Goal: Transaction & Acquisition: Book appointment/travel/reservation

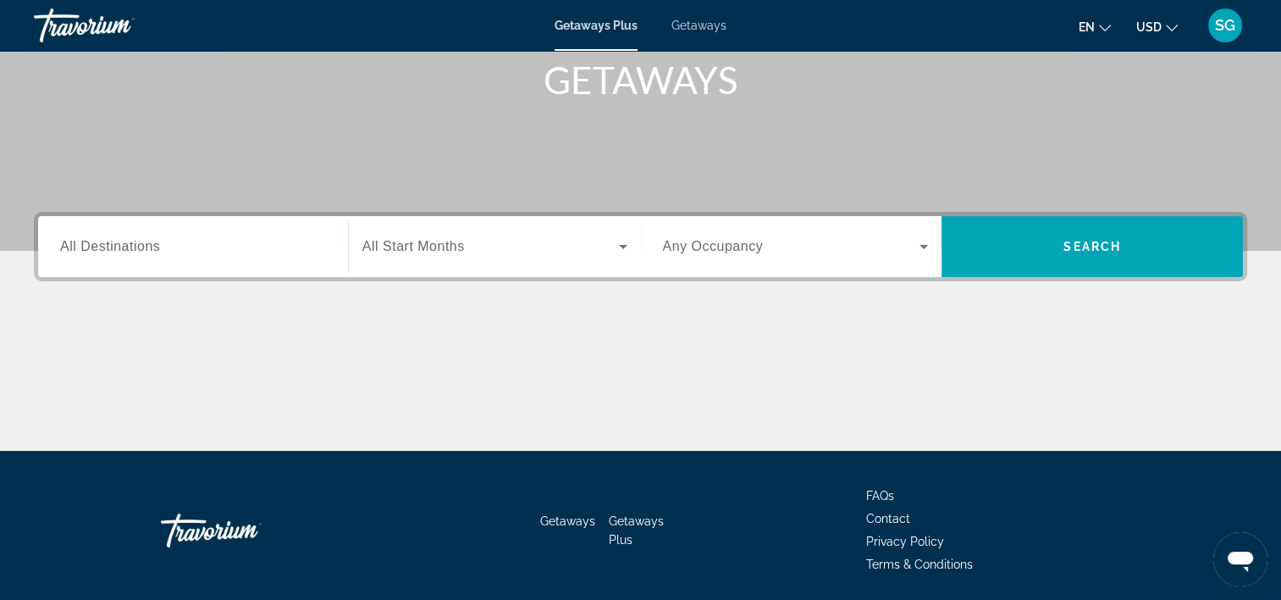
scroll to position [315, 0]
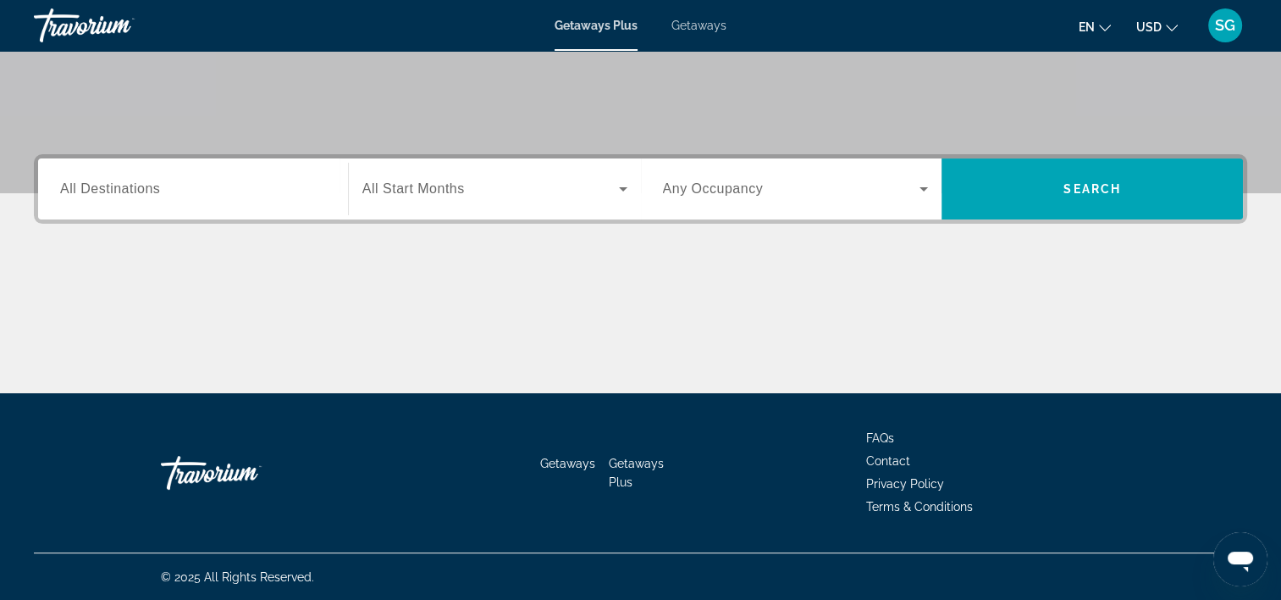
click at [146, 188] on span "All Destinations" at bounding box center [110, 188] width 100 height 14
click at [146, 188] on input "Destination All Destinations" at bounding box center [193, 190] width 266 height 20
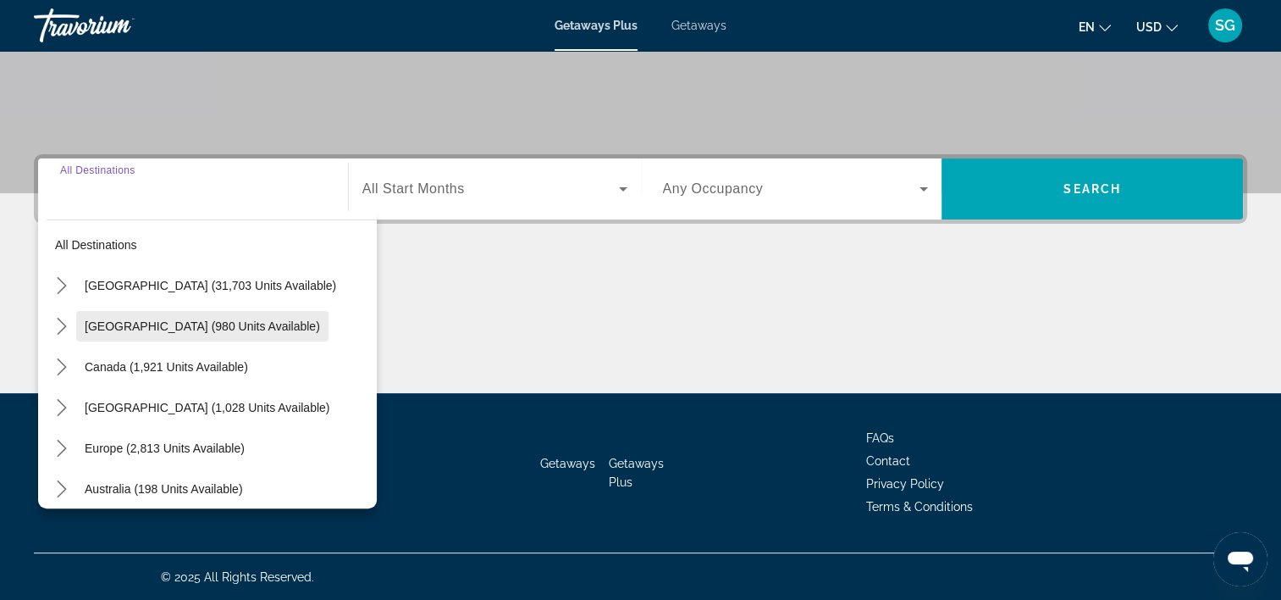
scroll to position [0, 0]
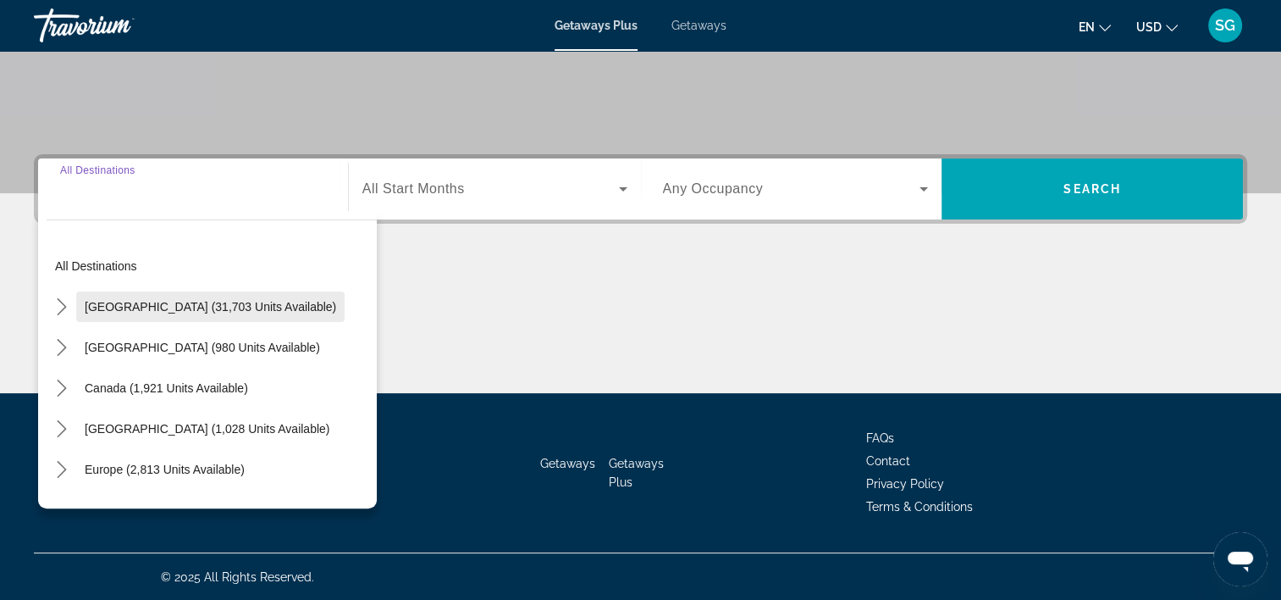
click at [163, 301] on span "United States (31,703 units available)" at bounding box center [211, 307] width 252 height 14
type input "**********"
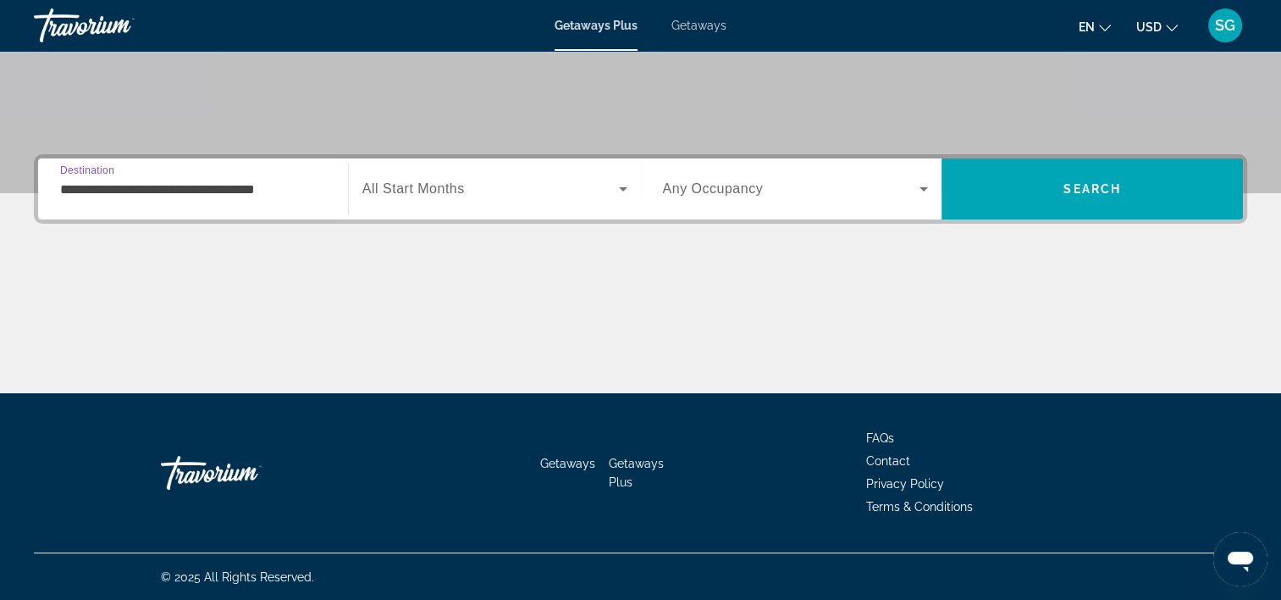
click at [446, 184] on span "All Start Months" at bounding box center [413, 188] width 102 height 14
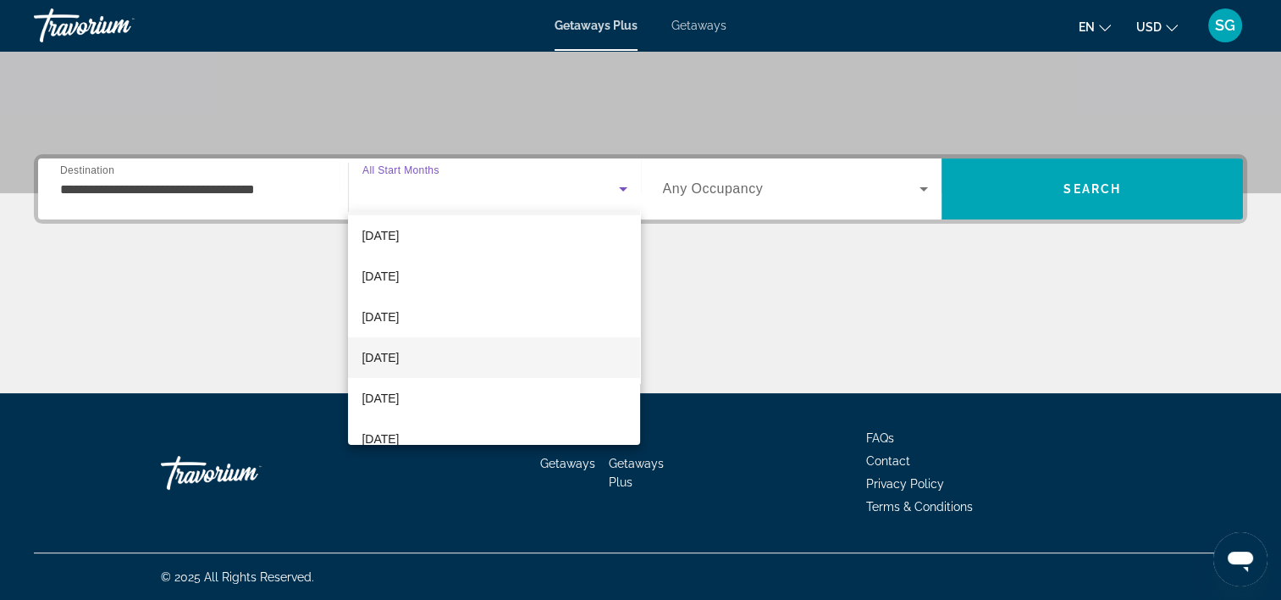
scroll to position [85, 0]
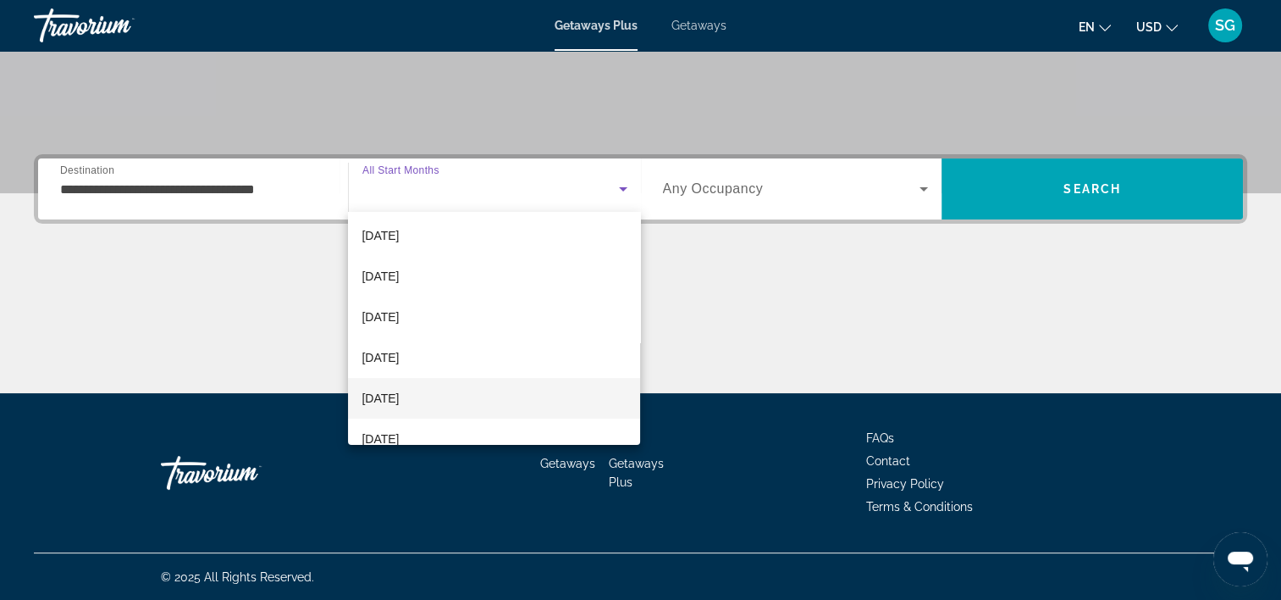
click at [428, 403] on mat-option "[DATE]" at bounding box center [494, 398] width 292 height 41
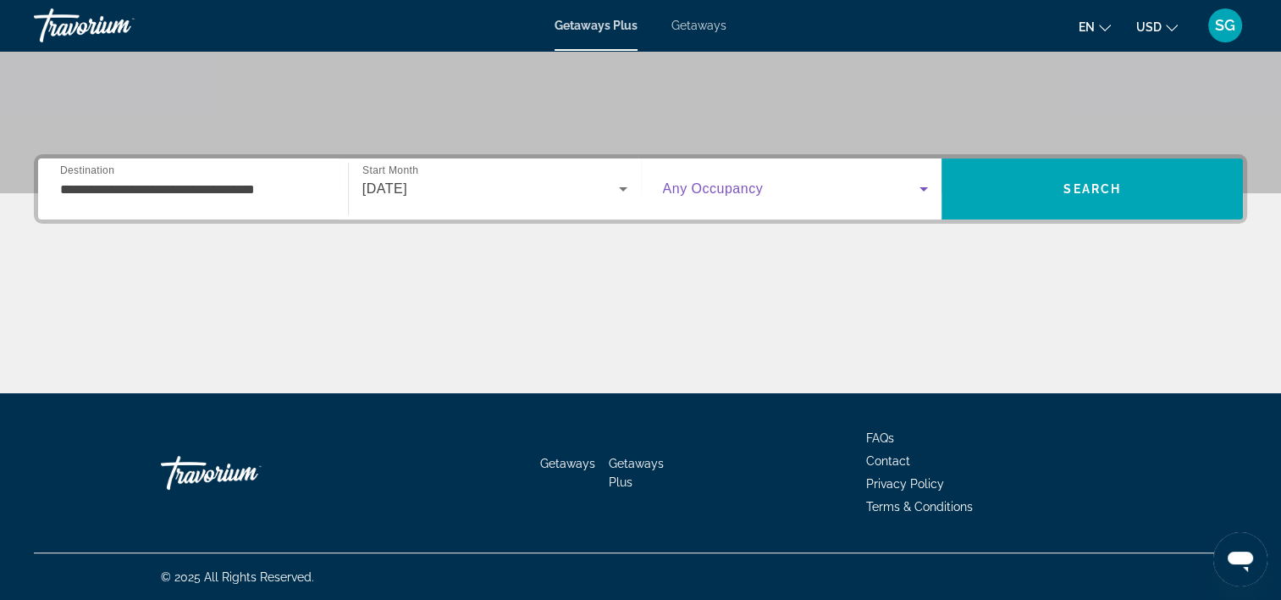
click at [871, 188] on span "Search widget" at bounding box center [791, 189] width 257 height 20
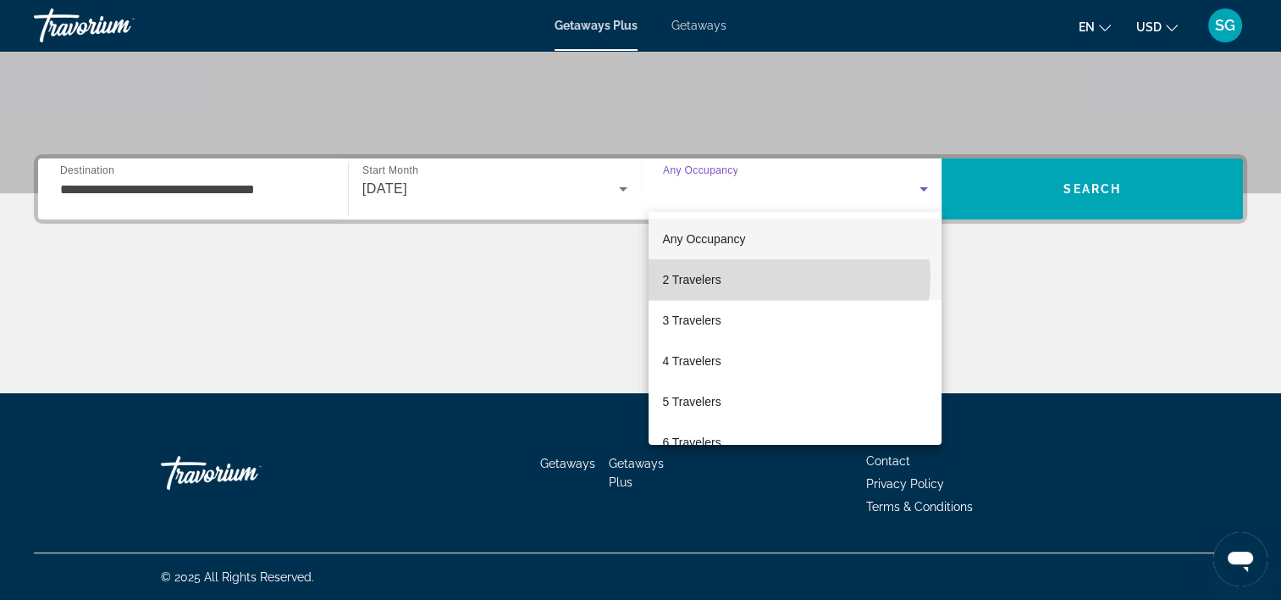
click at [759, 276] on mat-option "2 Travelers" at bounding box center [795, 279] width 293 height 41
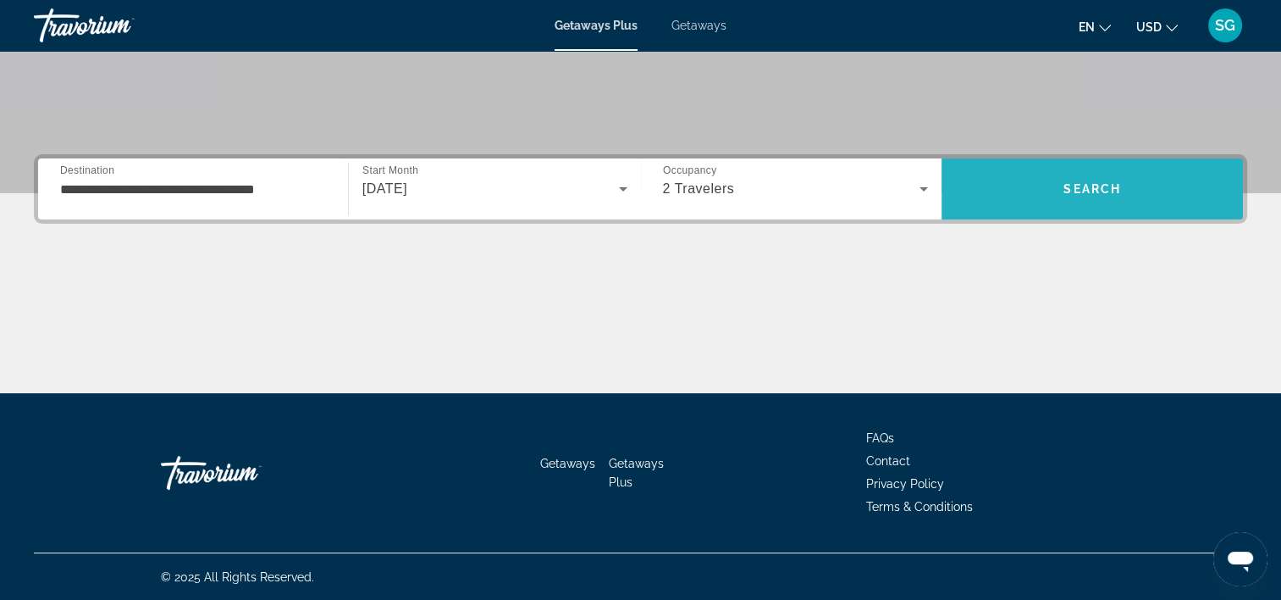
click at [1096, 169] on span "Search" at bounding box center [1092, 189] width 301 height 41
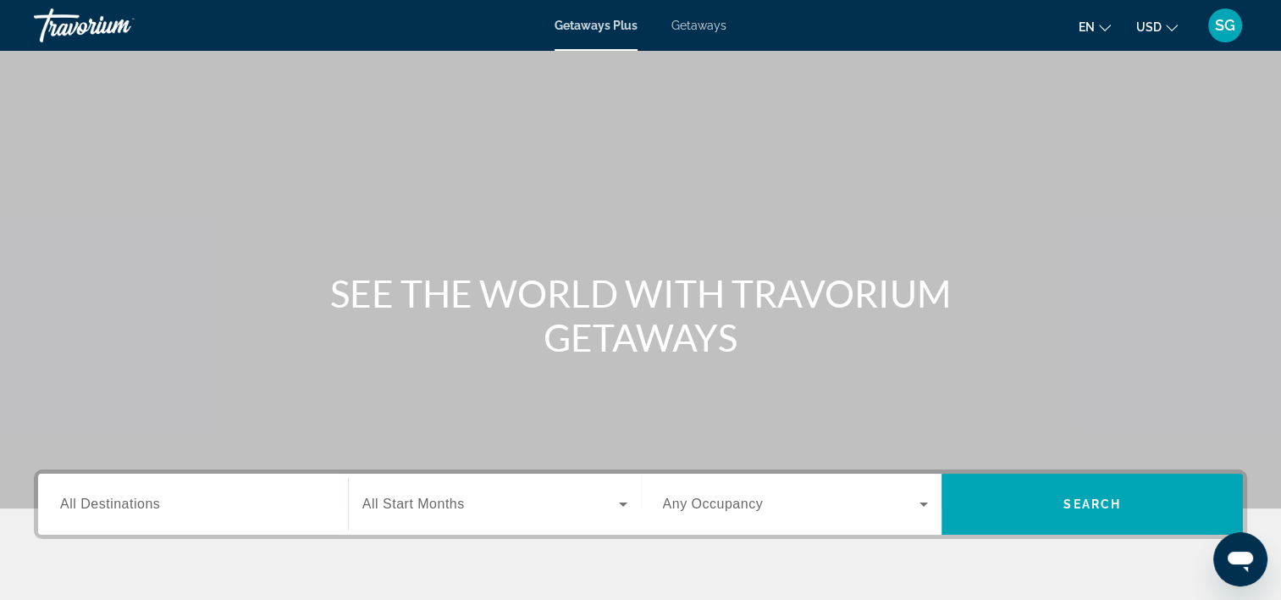
click at [694, 24] on span "Getaways" at bounding box center [699, 26] width 55 height 14
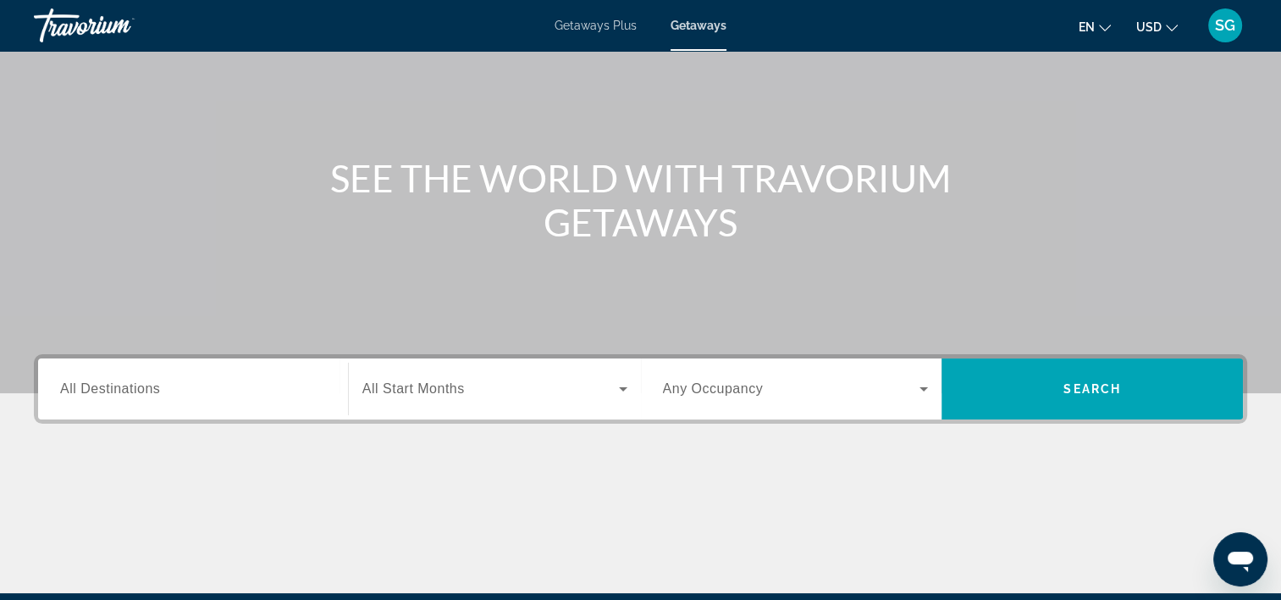
scroll to position [315, 0]
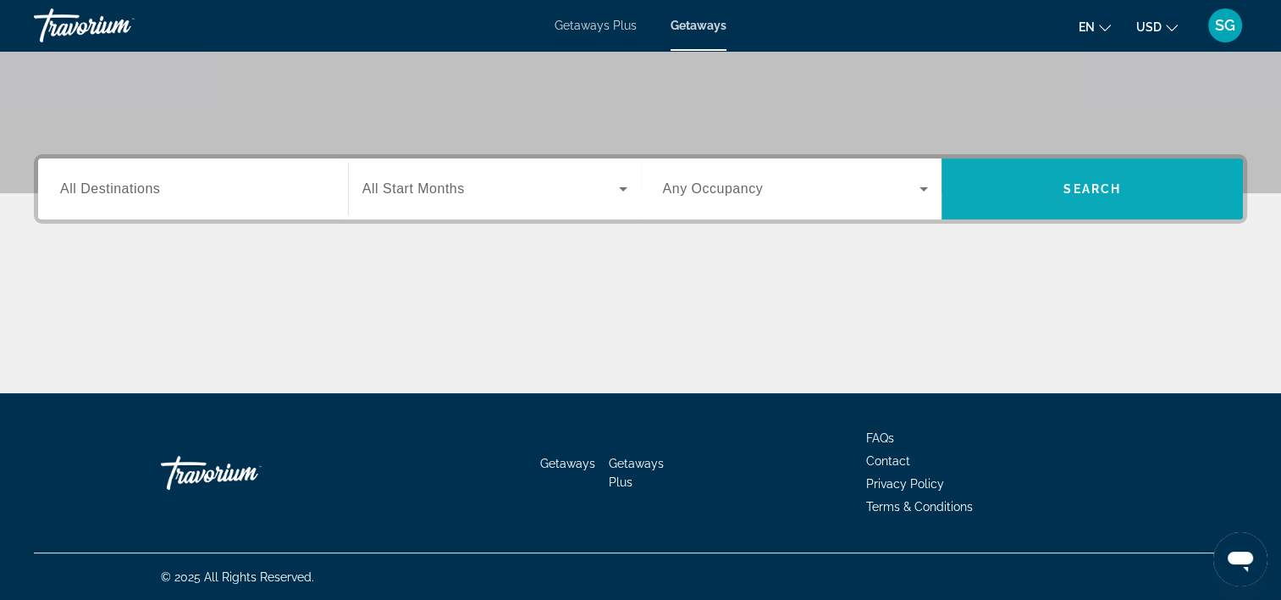
click at [1093, 169] on span "Search" at bounding box center [1092, 189] width 301 height 41
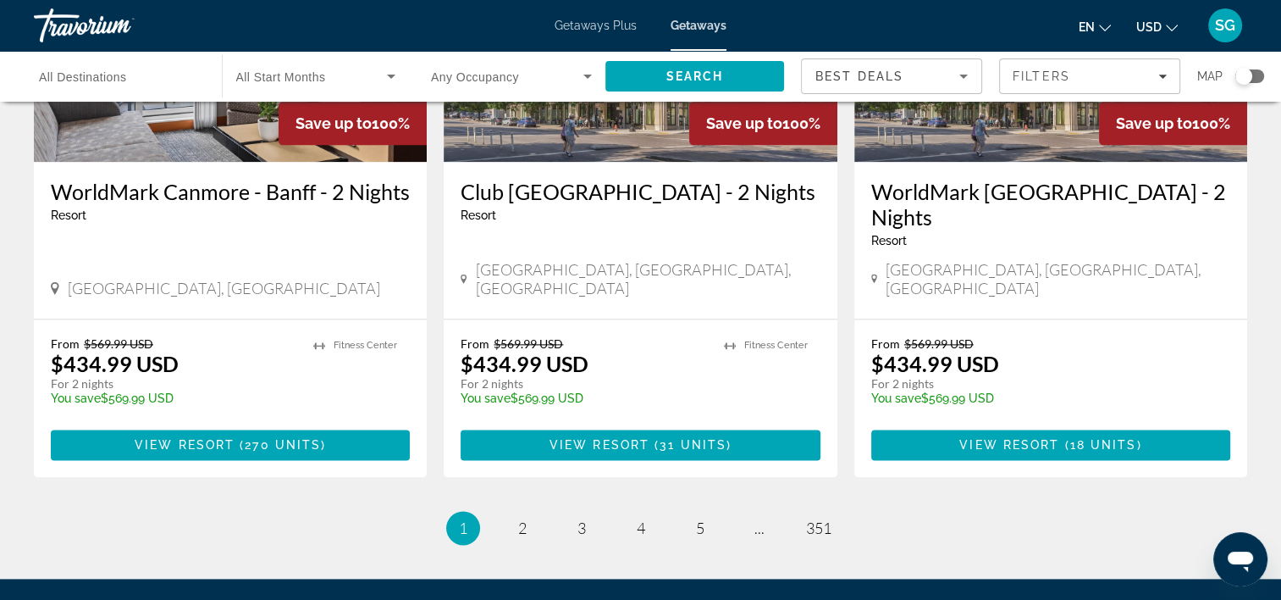
scroll to position [2157, 0]
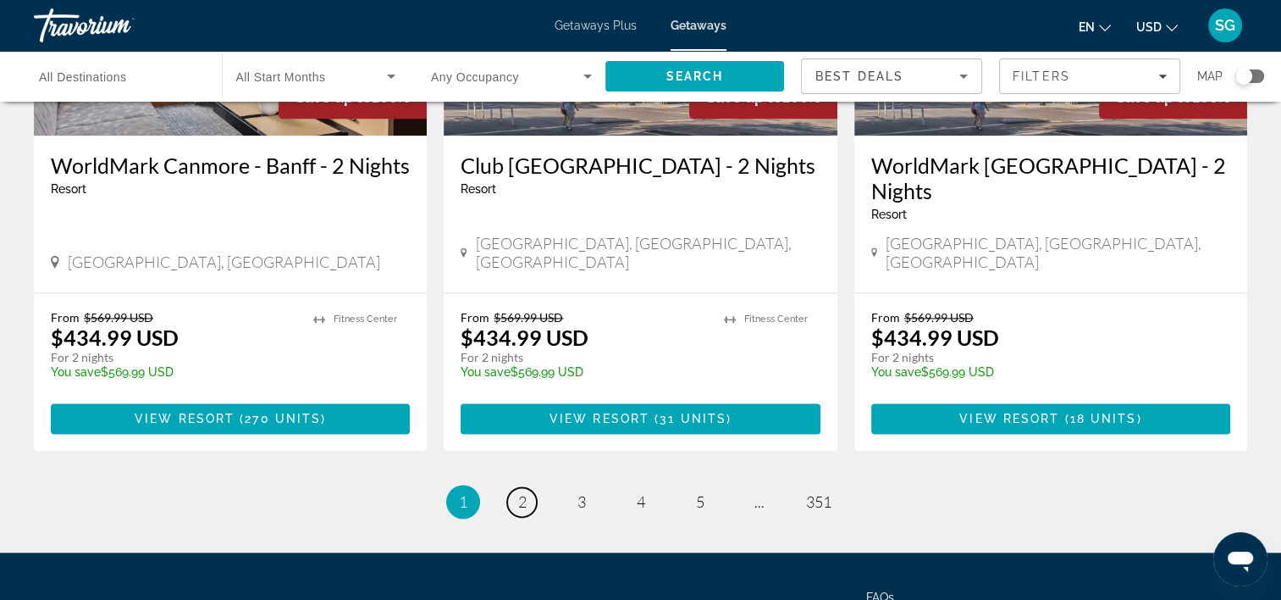
click at [535, 487] on link "page 2" at bounding box center [522, 502] width 30 height 30
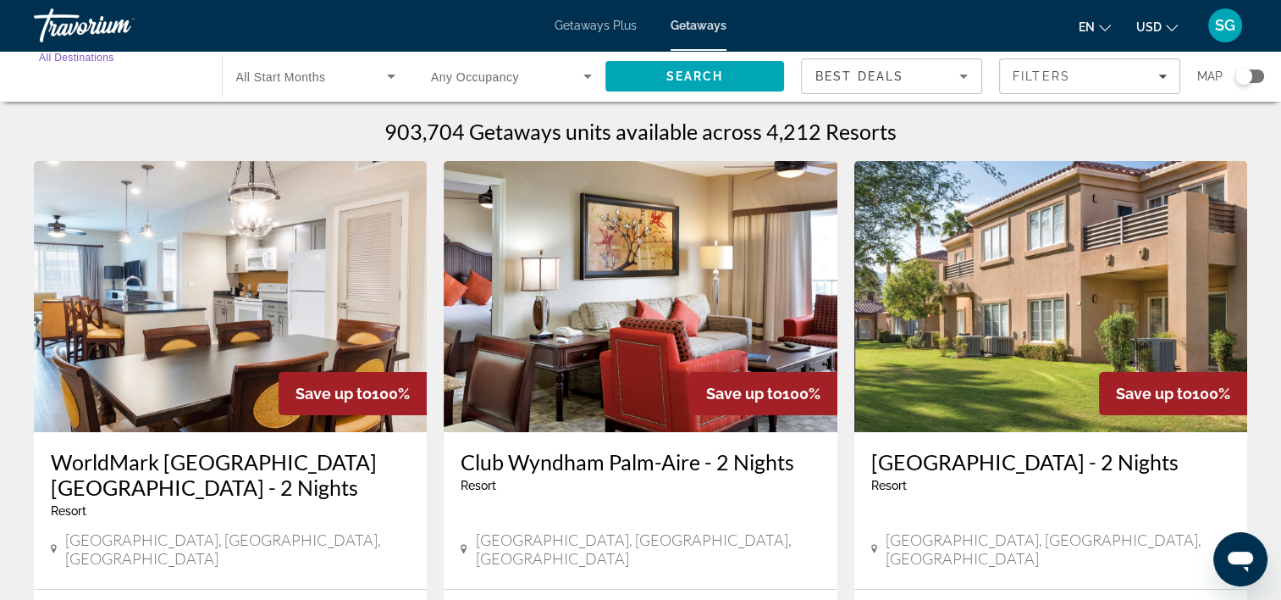
click at [142, 76] on input "Destination All Destinations" at bounding box center [119, 77] width 161 height 20
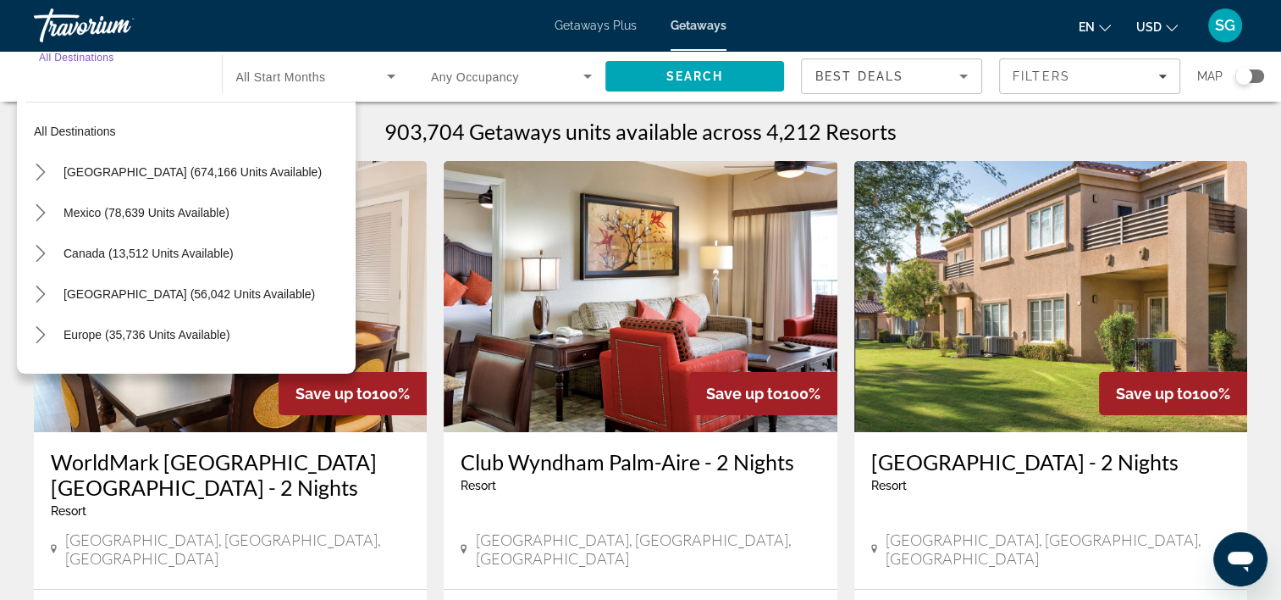
click at [136, 177] on span "[GEOGRAPHIC_DATA] (674,166 units available)" at bounding box center [193, 172] width 258 height 14
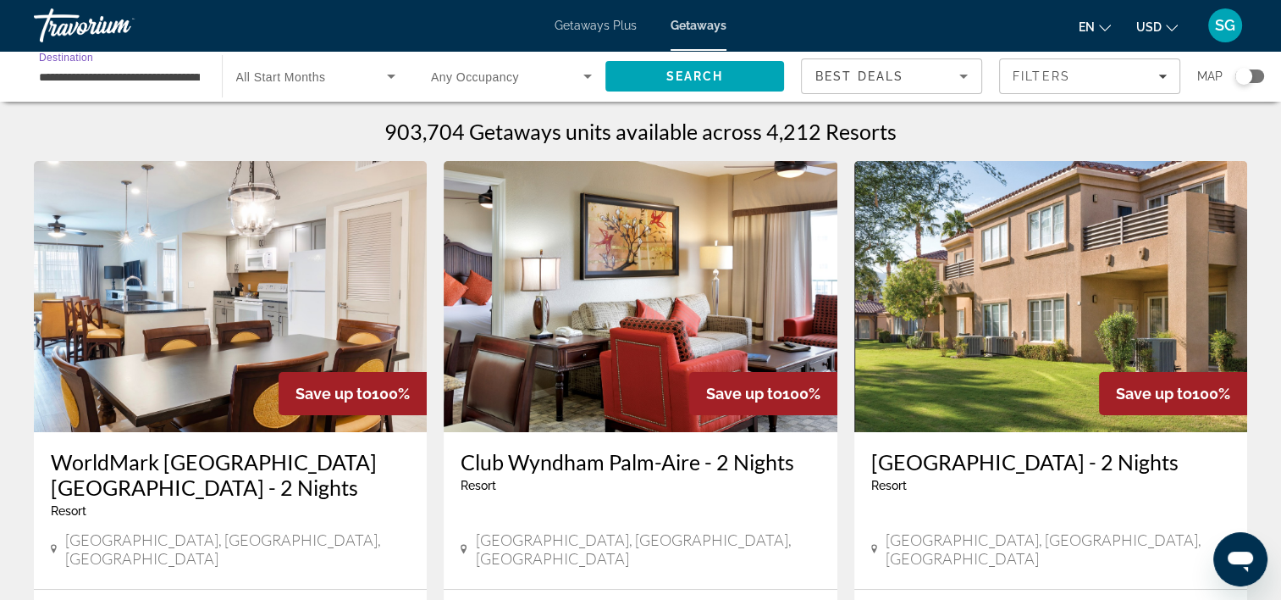
click at [883, 70] on span "Best Deals" at bounding box center [860, 76] width 88 height 14
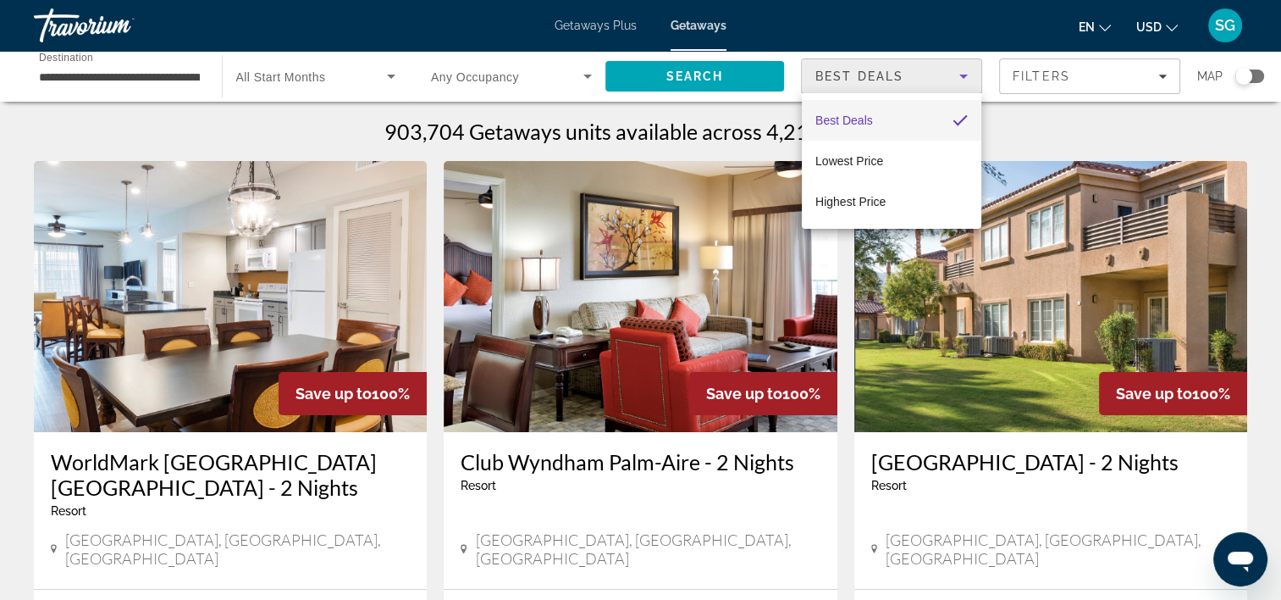
click at [889, 75] on div at bounding box center [640, 300] width 1281 height 600
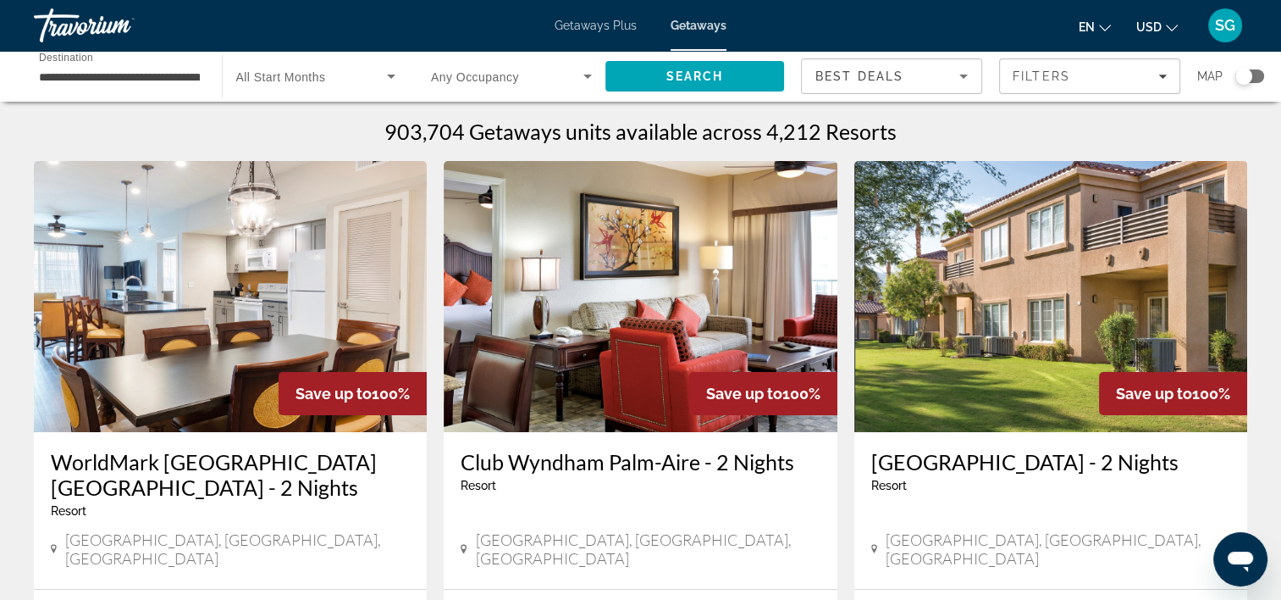
click at [307, 66] on span "Search widget" at bounding box center [312, 76] width 152 height 20
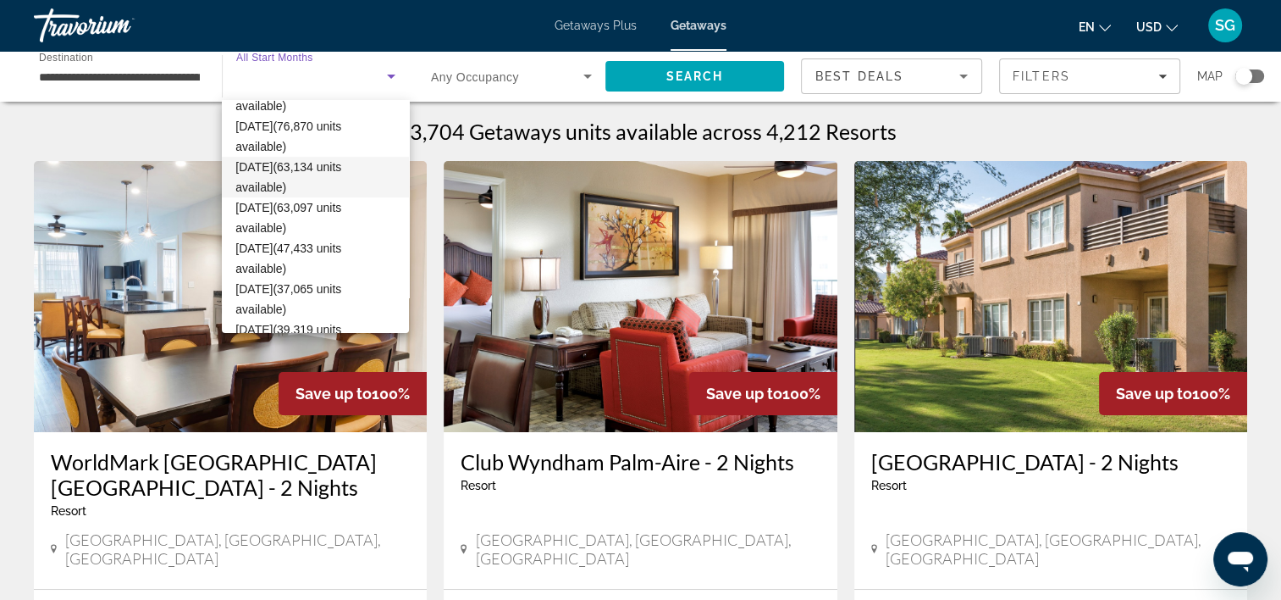
scroll to position [254, 0]
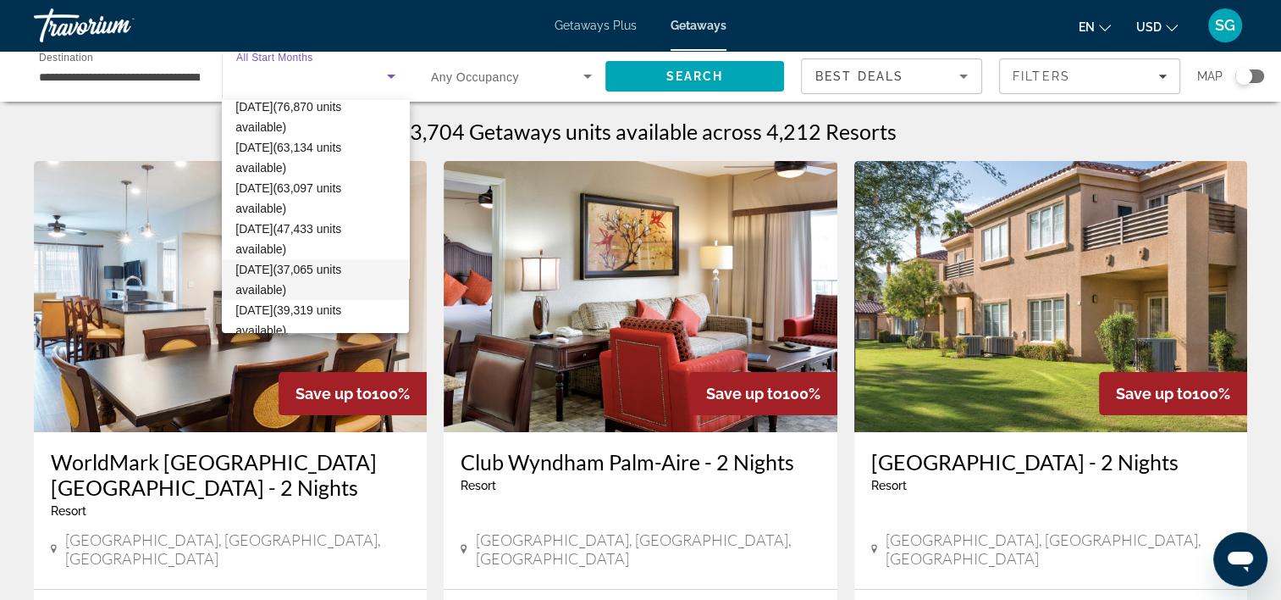
click at [287, 273] on span "[DATE] (37,065 units available)" at bounding box center [315, 279] width 160 height 41
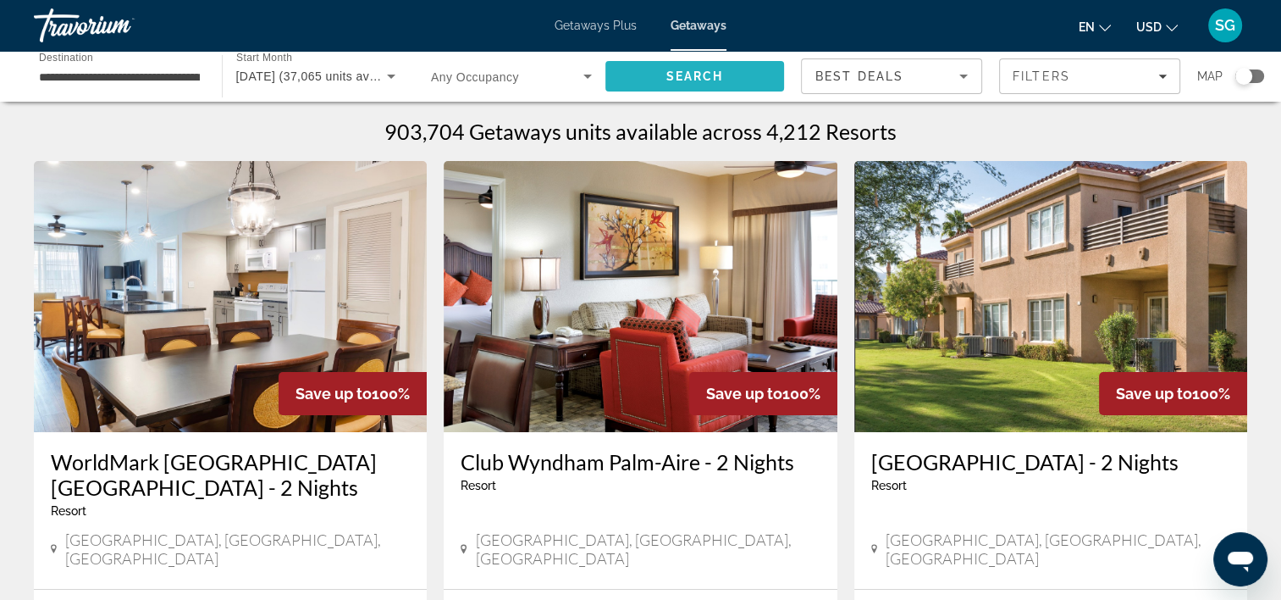
click at [679, 68] on span "Search" at bounding box center [696, 76] width 180 height 41
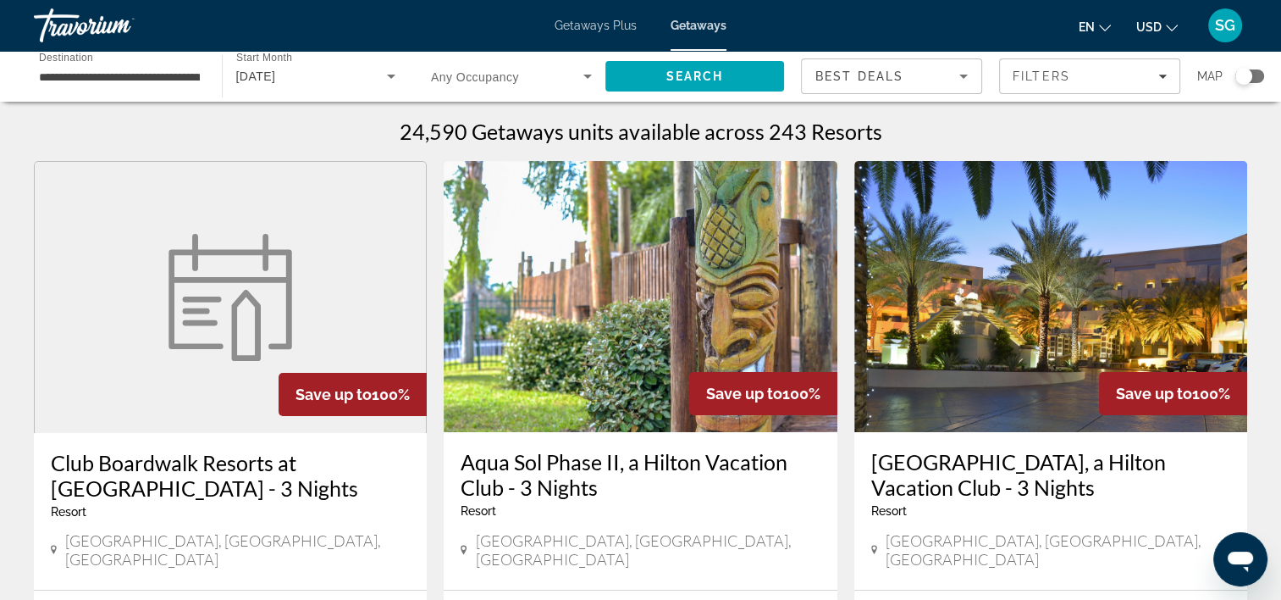
click at [152, 69] on input "**********" at bounding box center [119, 77] width 161 height 20
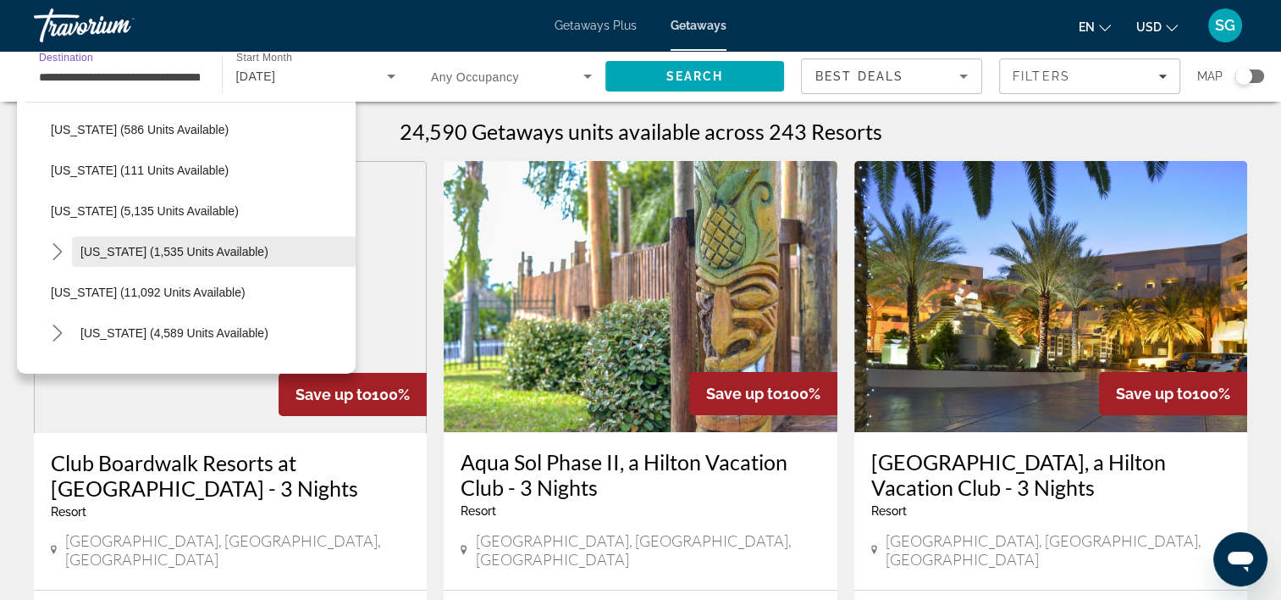
scroll to position [593, 0]
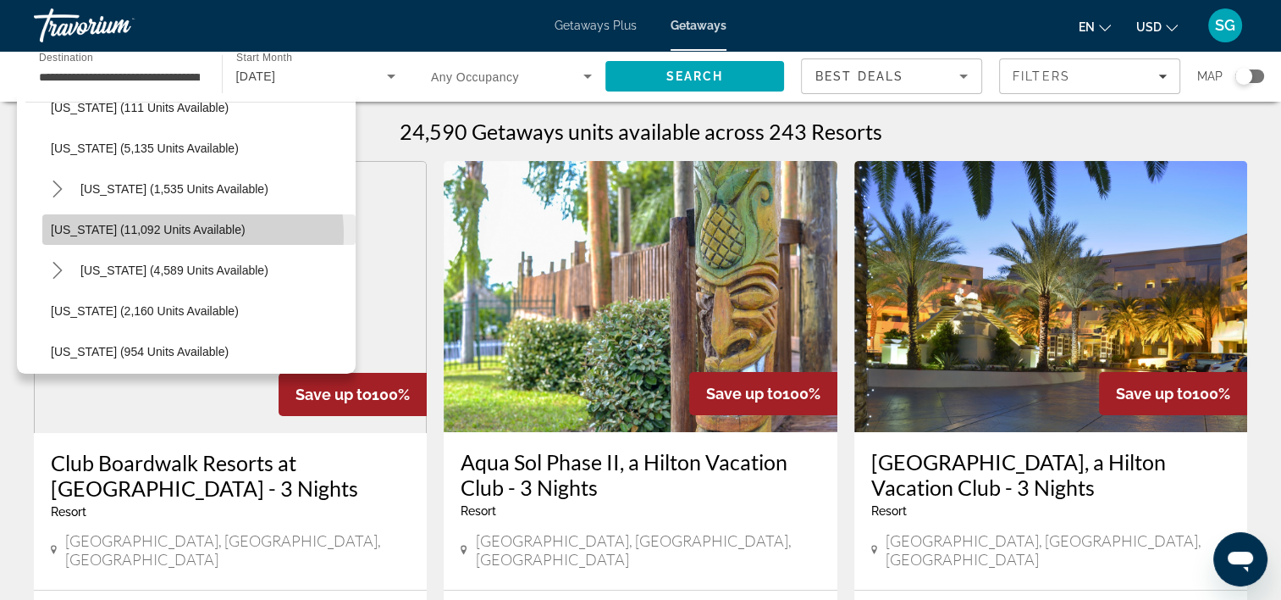
click at [180, 234] on span "[US_STATE] (11,092 units available)" at bounding box center [148, 230] width 195 height 14
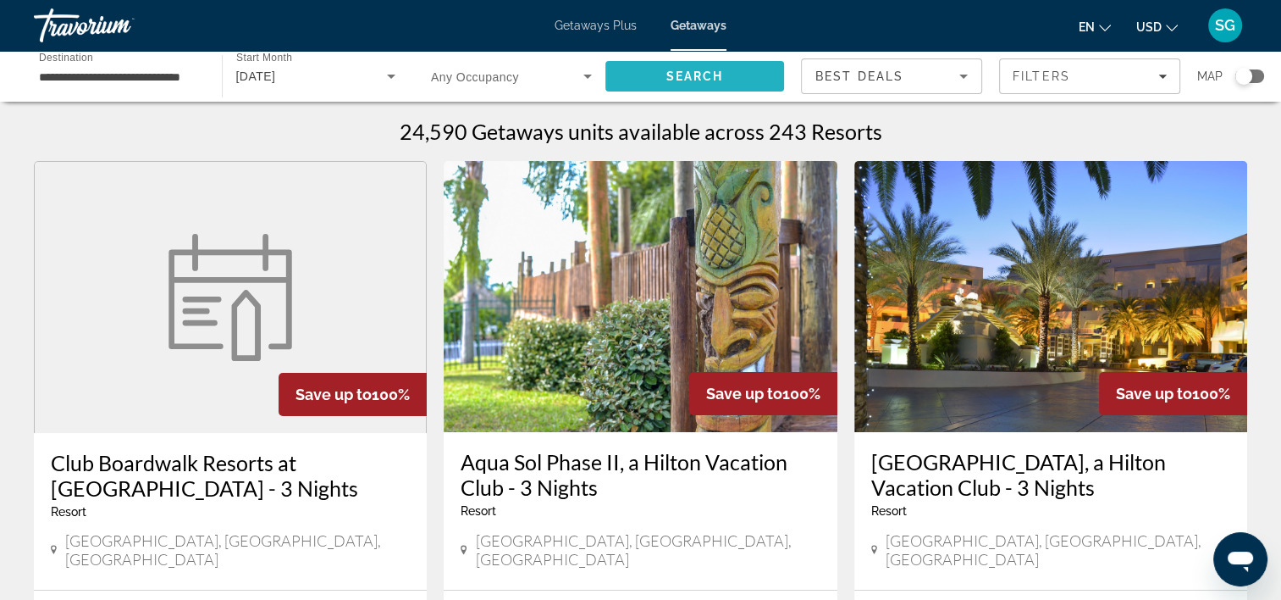
click at [708, 74] on span "Search" at bounding box center [695, 76] width 58 height 14
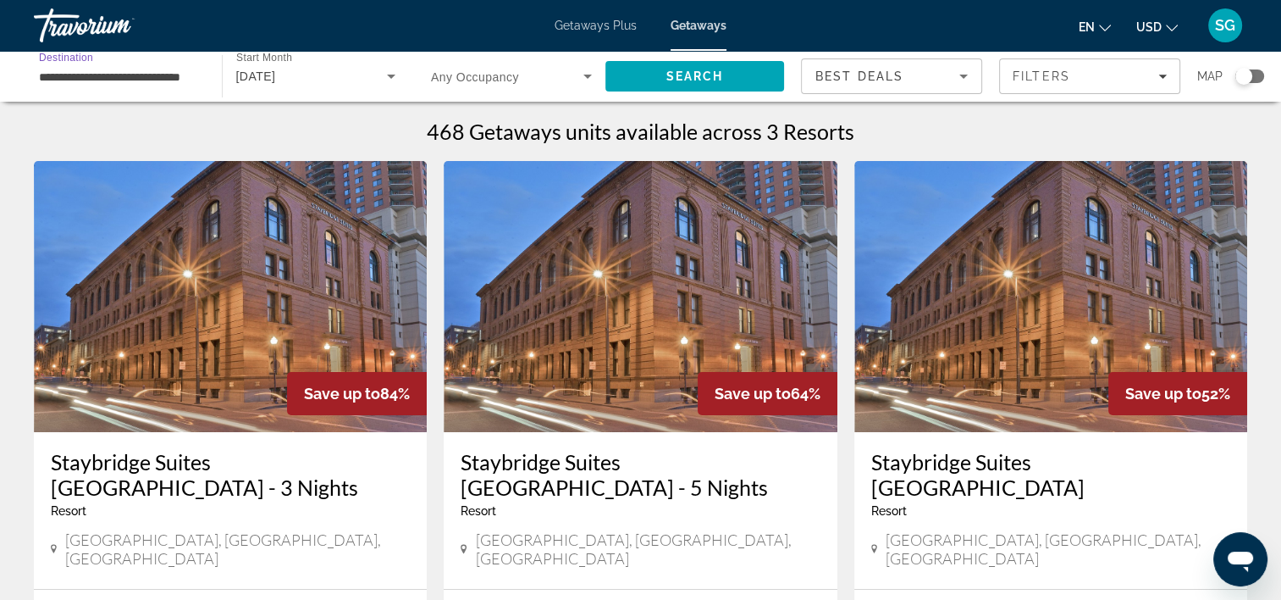
click at [153, 73] on input "**********" at bounding box center [119, 77] width 161 height 20
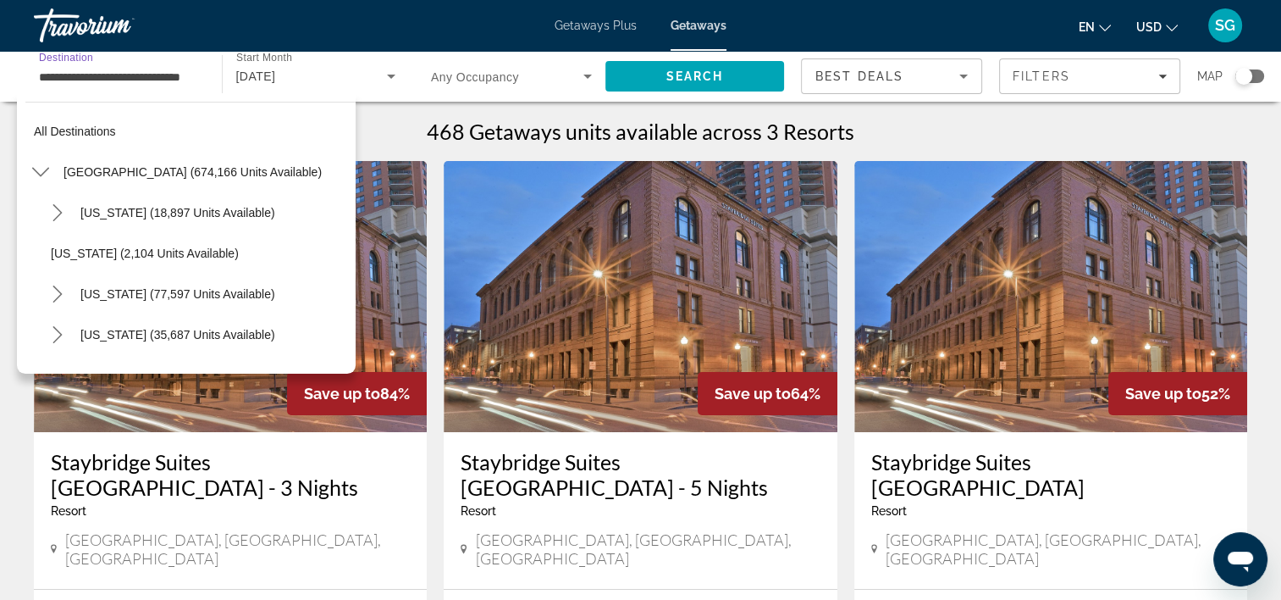
scroll to position [589, 0]
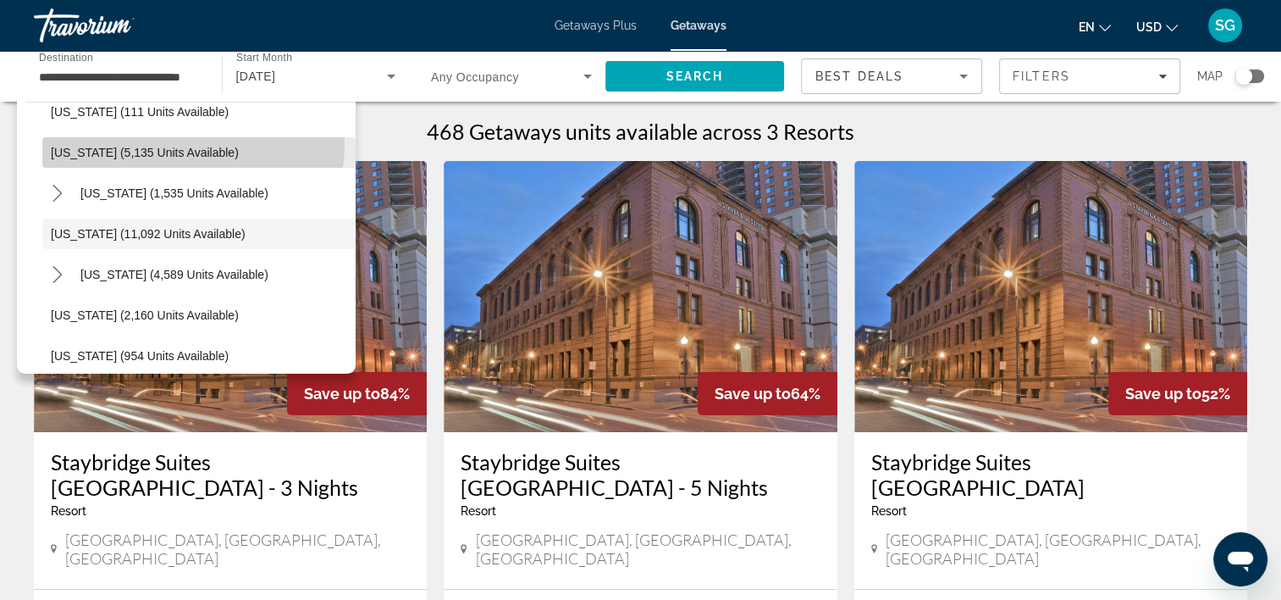
click at [186, 142] on span "Select destination: Louisiana (5,135 units available)" at bounding box center [198, 152] width 313 height 41
type input "**********"
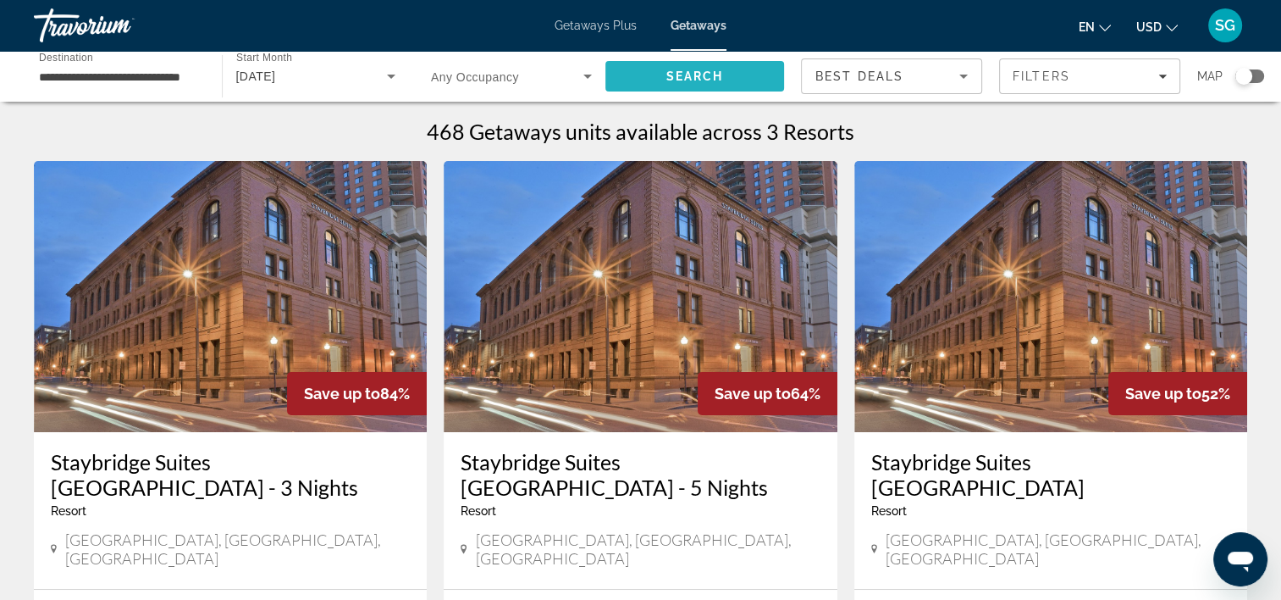
click at [724, 74] on span "Search" at bounding box center [696, 76] width 180 height 41
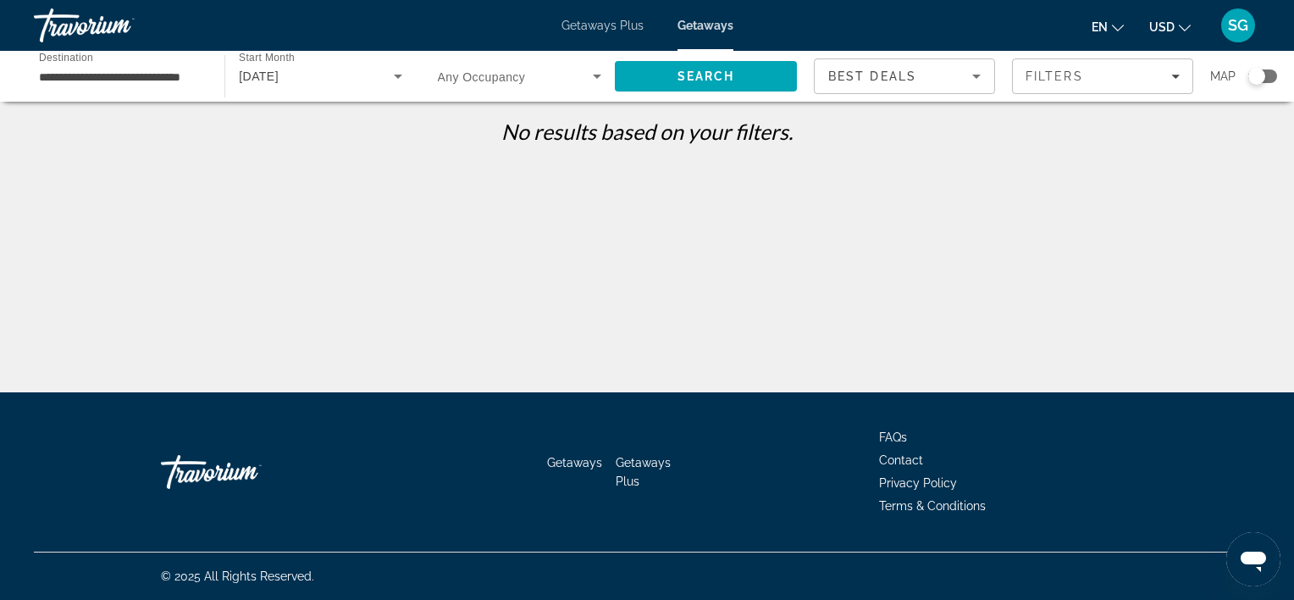
click at [295, 84] on div "[DATE]" at bounding box center [316, 76] width 154 height 20
click at [295, 129] on span "All Start Months" at bounding box center [281, 127] width 84 height 14
click at [745, 75] on span "Search" at bounding box center [706, 76] width 182 height 41
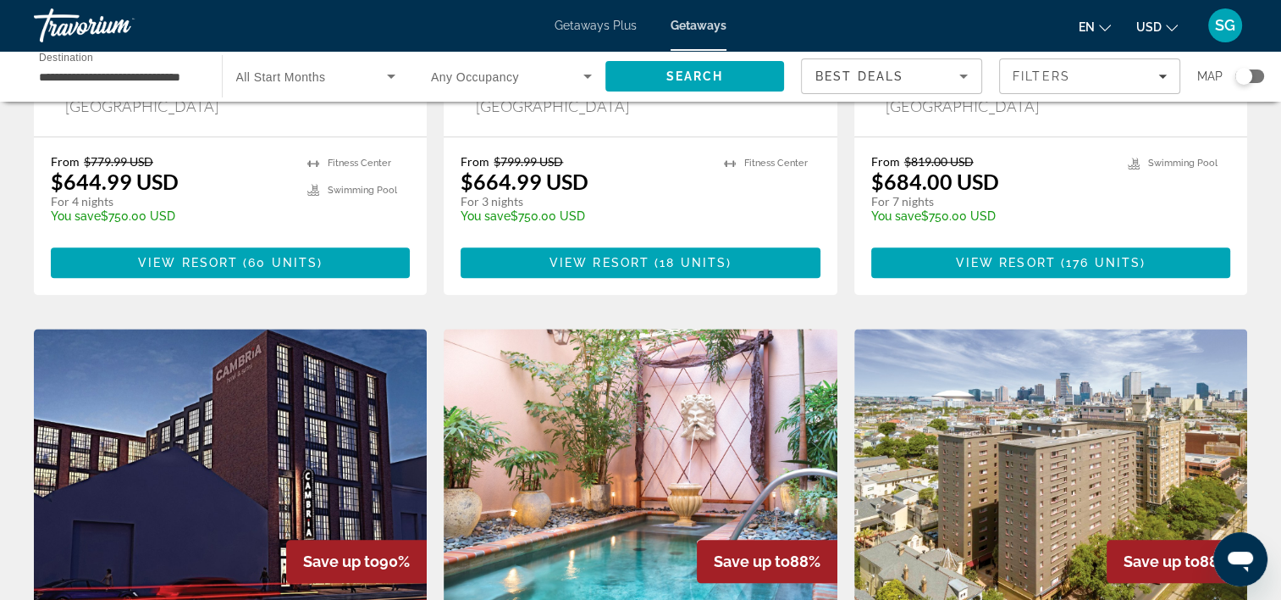
scroll to position [1694, 0]
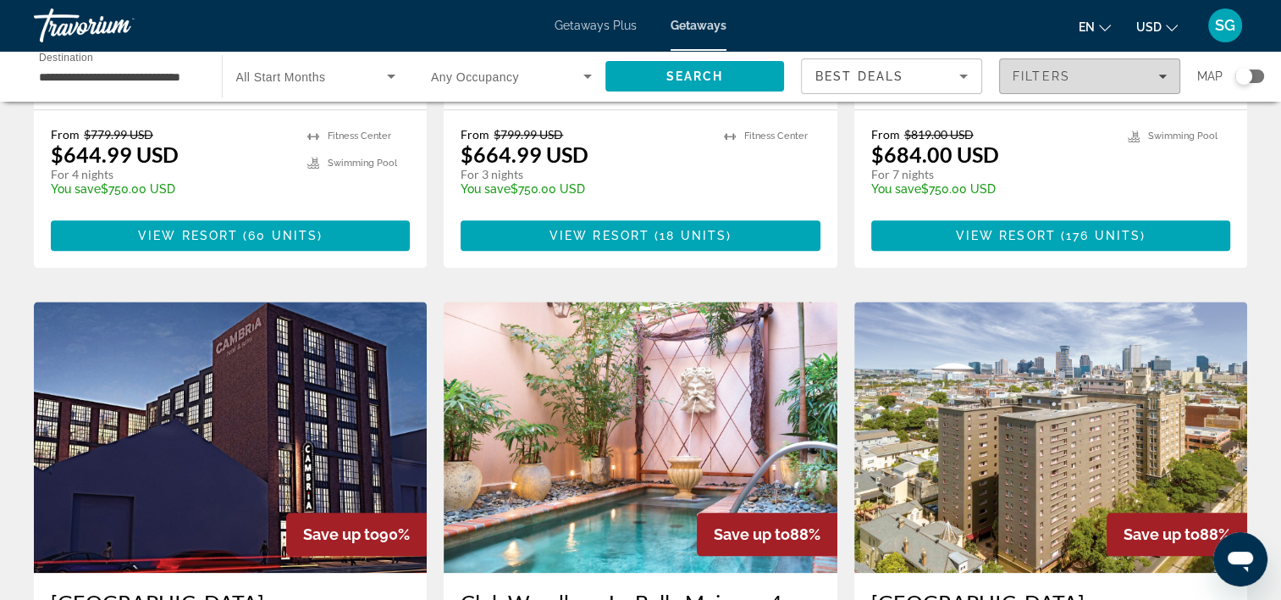
click at [1055, 81] on span "Filters" at bounding box center [1042, 76] width 58 height 14
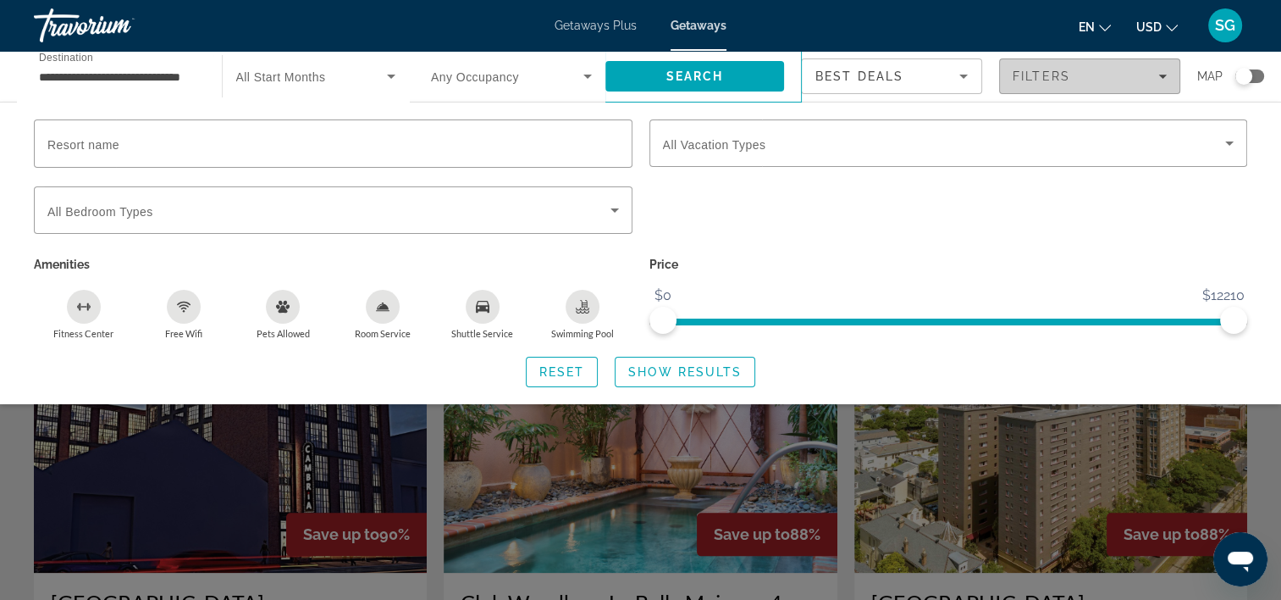
click at [1095, 75] on div "Filters" at bounding box center [1090, 76] width 154 height 14
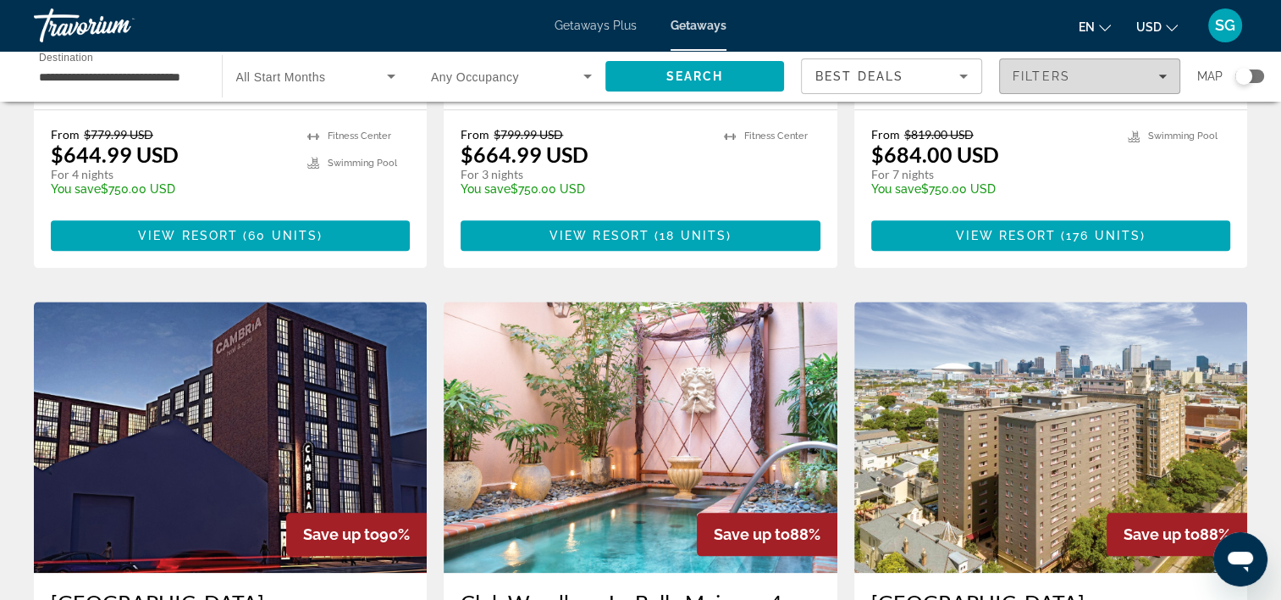
click at [1095, 75] on div "Filters" at bounding box center [1090, 76] width 154 height 14
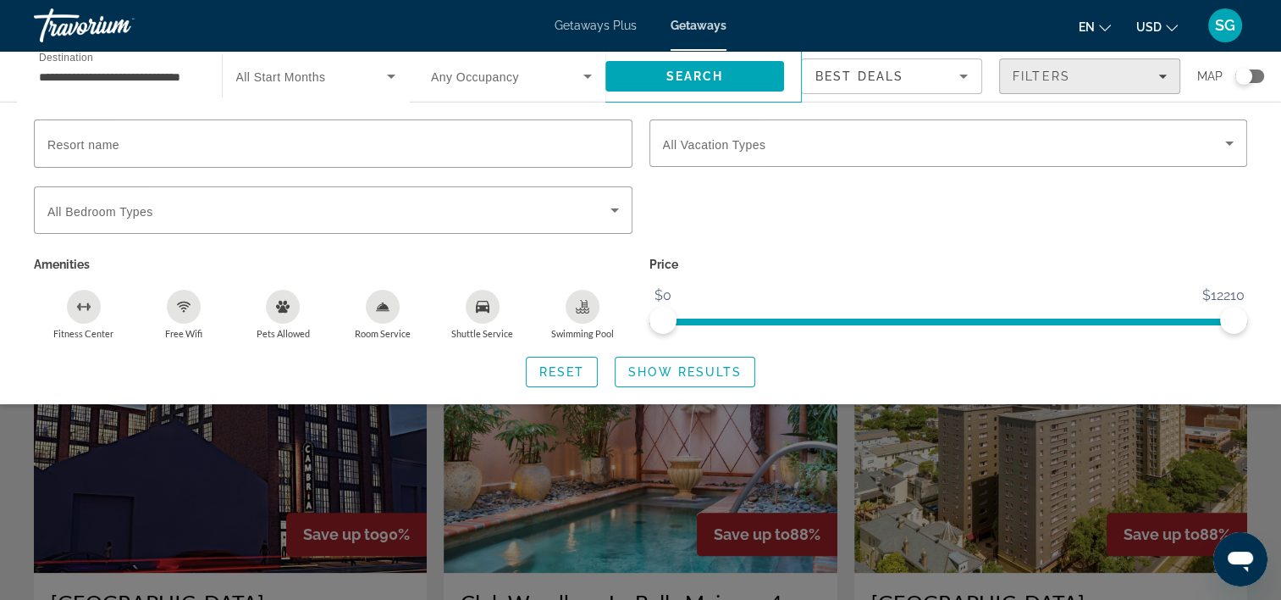
click at [1095, 75] on div "Filters" at bounding box center [1090, 76] width 154 height 14
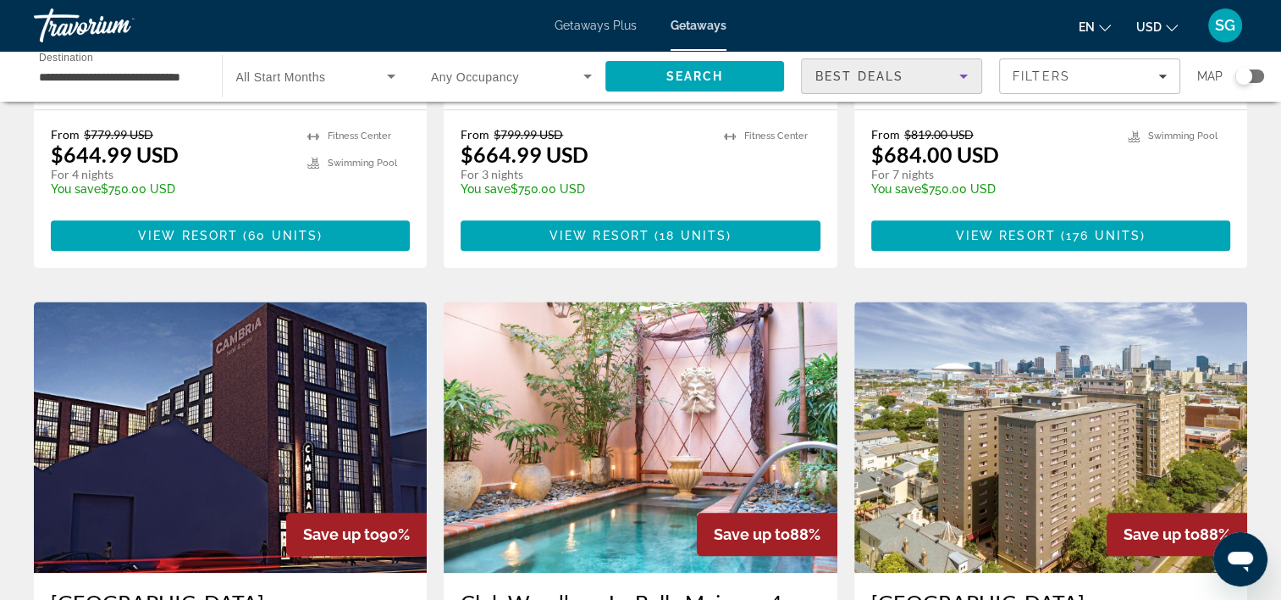
click at [938, 79] on div "Best Deals" at bounding box center [888, 76] width 144 height 20
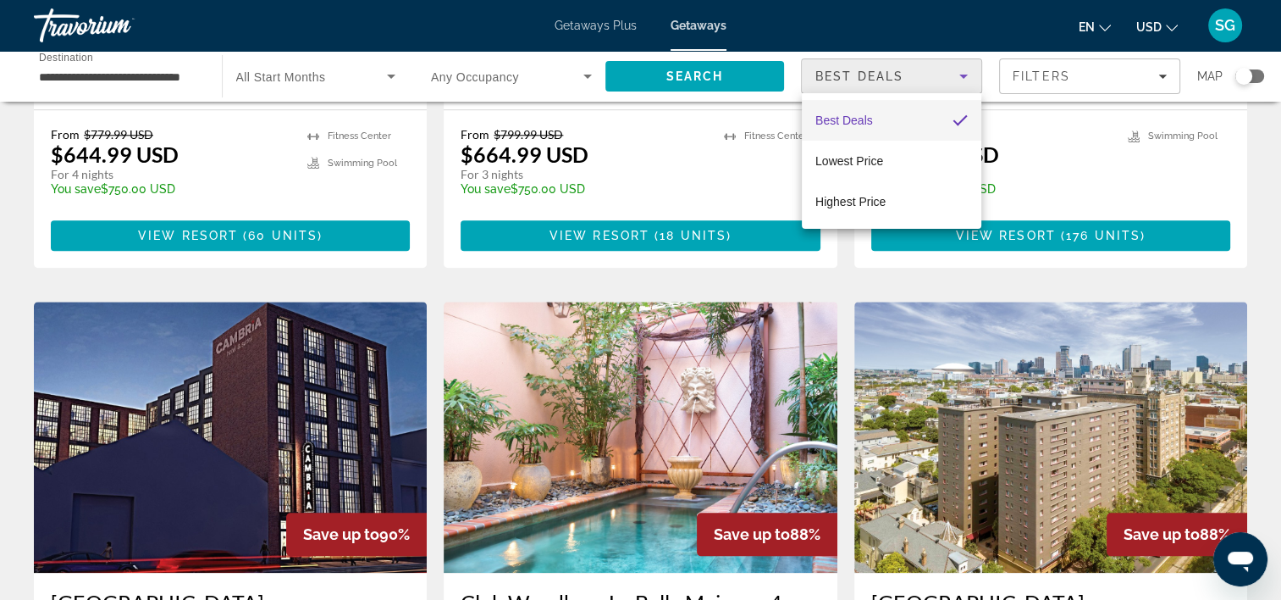
click at [938, 79] on div at bounding box center [640, 300] width 1281 height 600
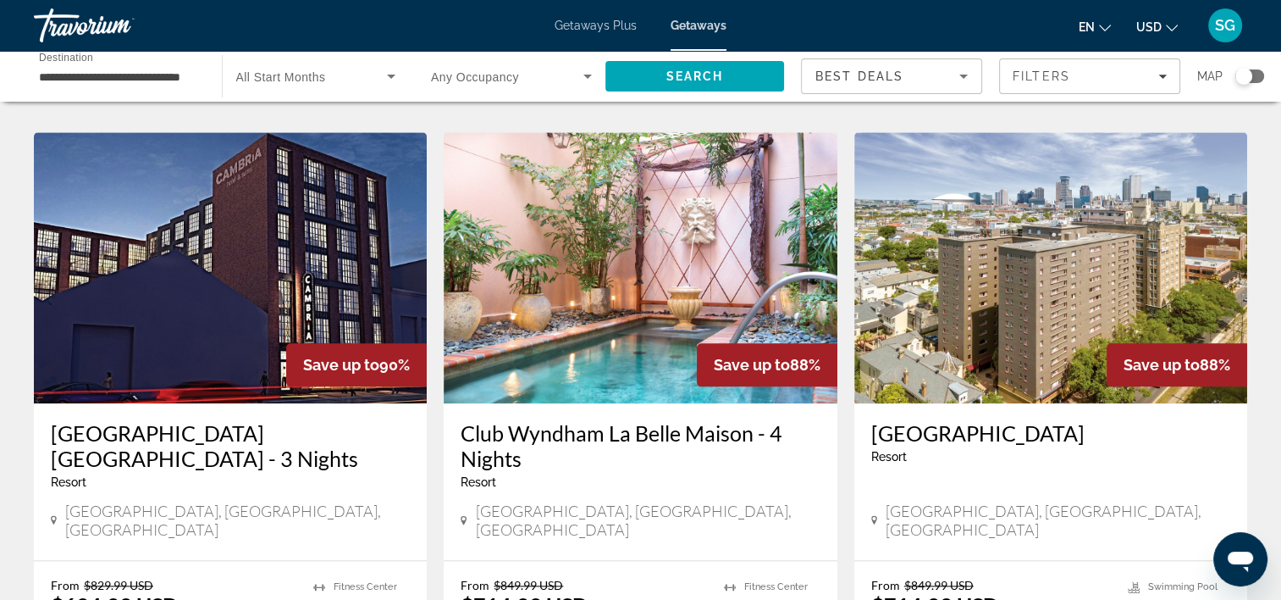
scroll to position [2202, 0]
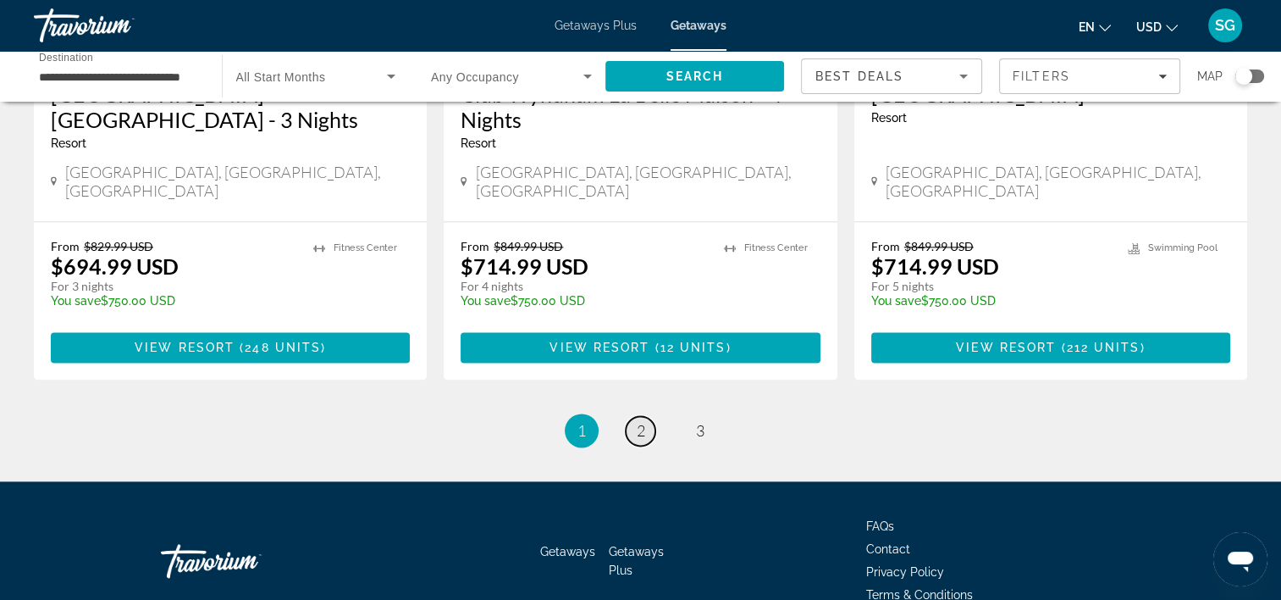
click at [637, 421] on span "2" at bounding box center [641, 430] width 8 height 19
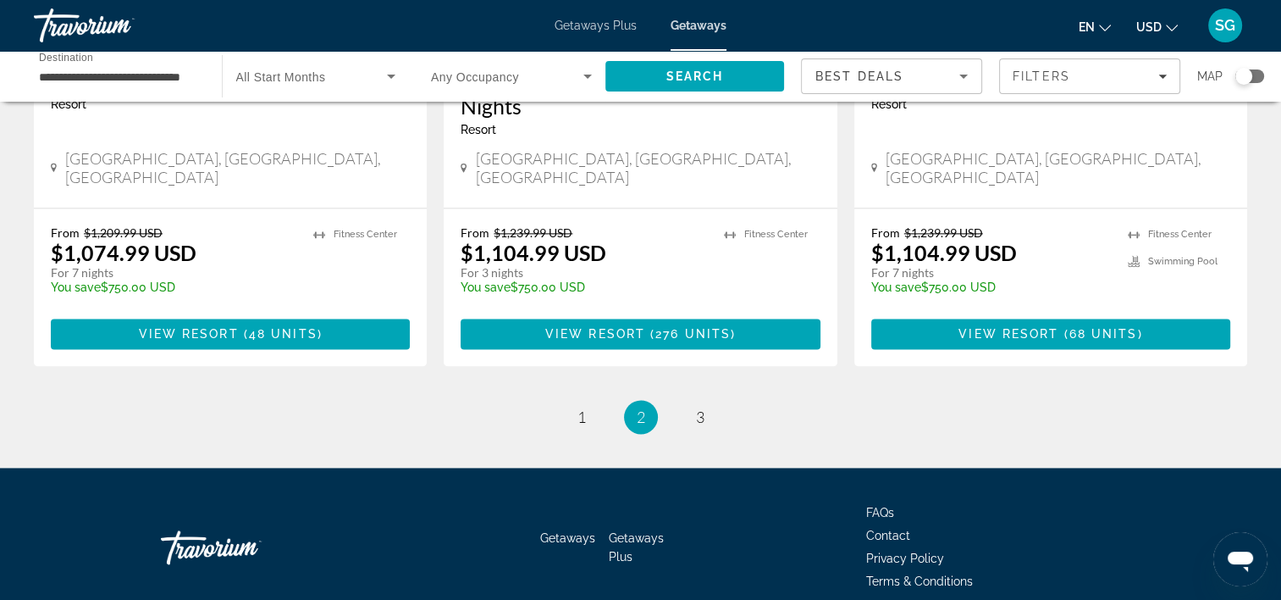
scroll to position [2182, 0]
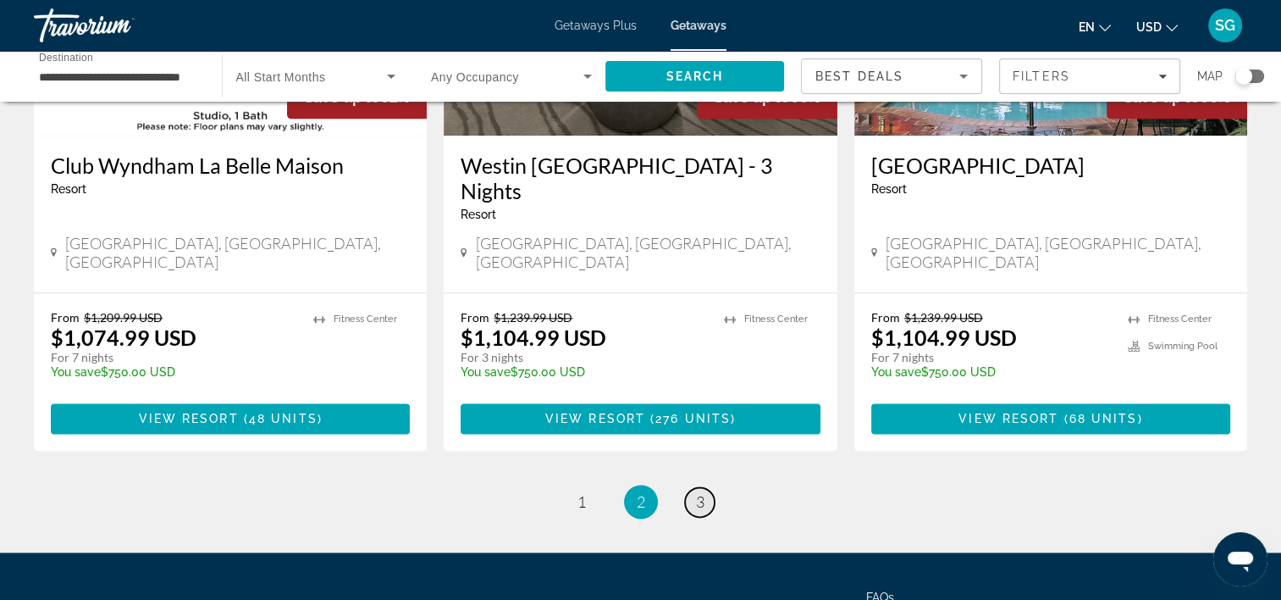
click at [711, 487] on link "page 3" at bounding box center [700, 502] width 30 height 30
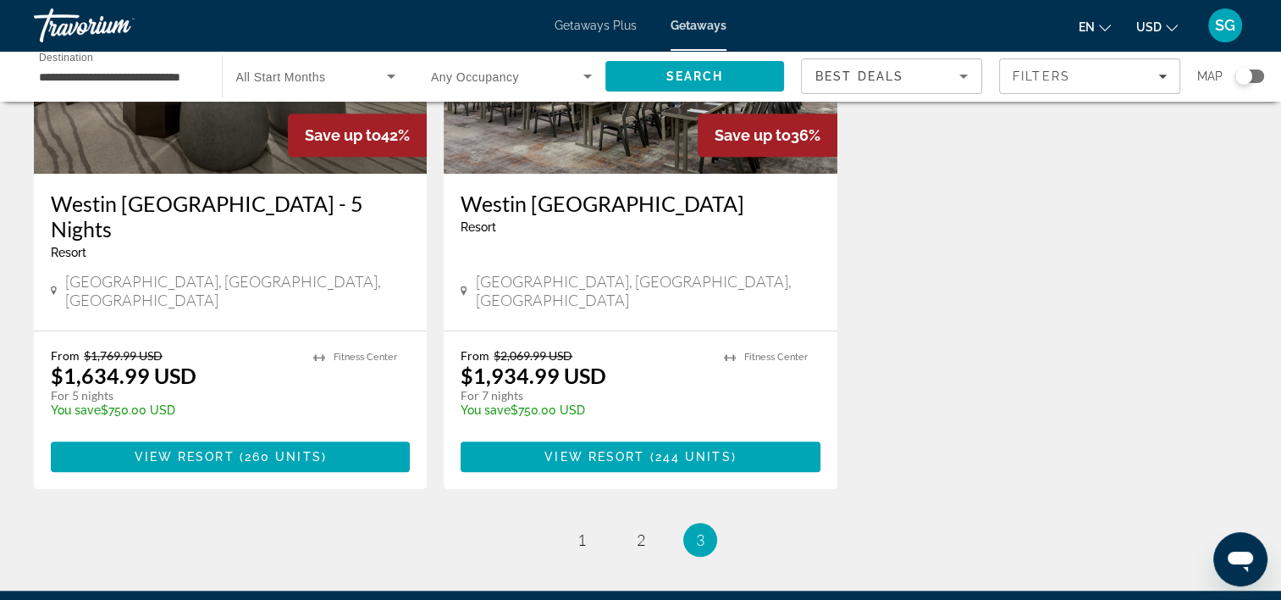
scroll to position [1524, 0]
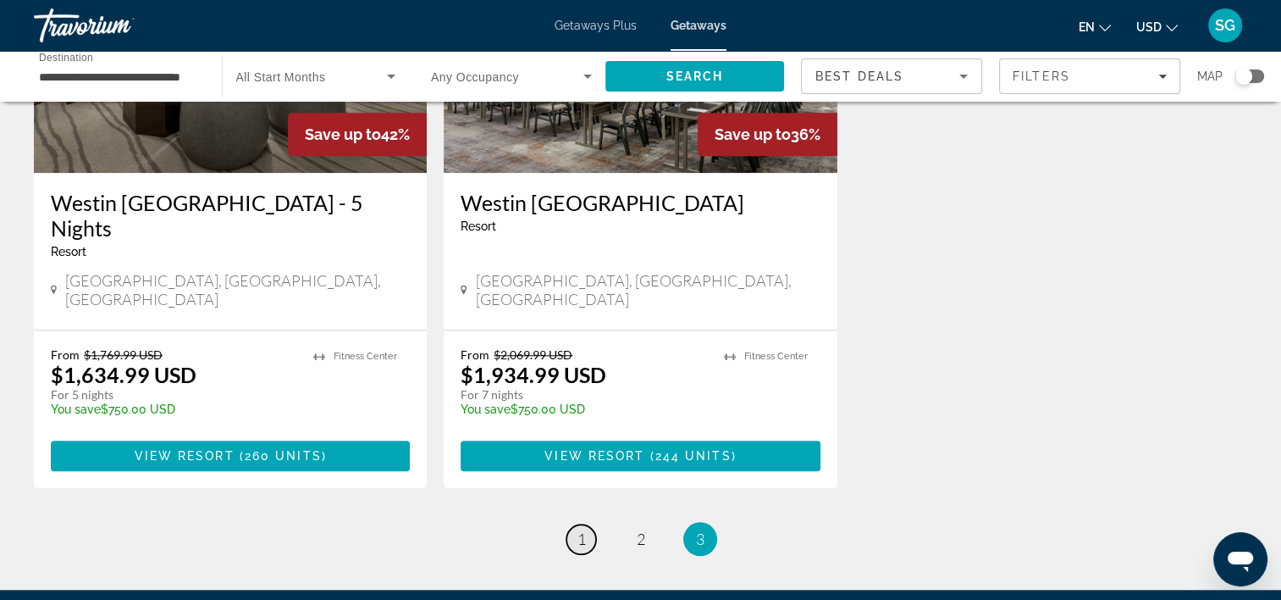
click at [578, 529] on span "1" at bounding box center [582, 538] width 8 height 19
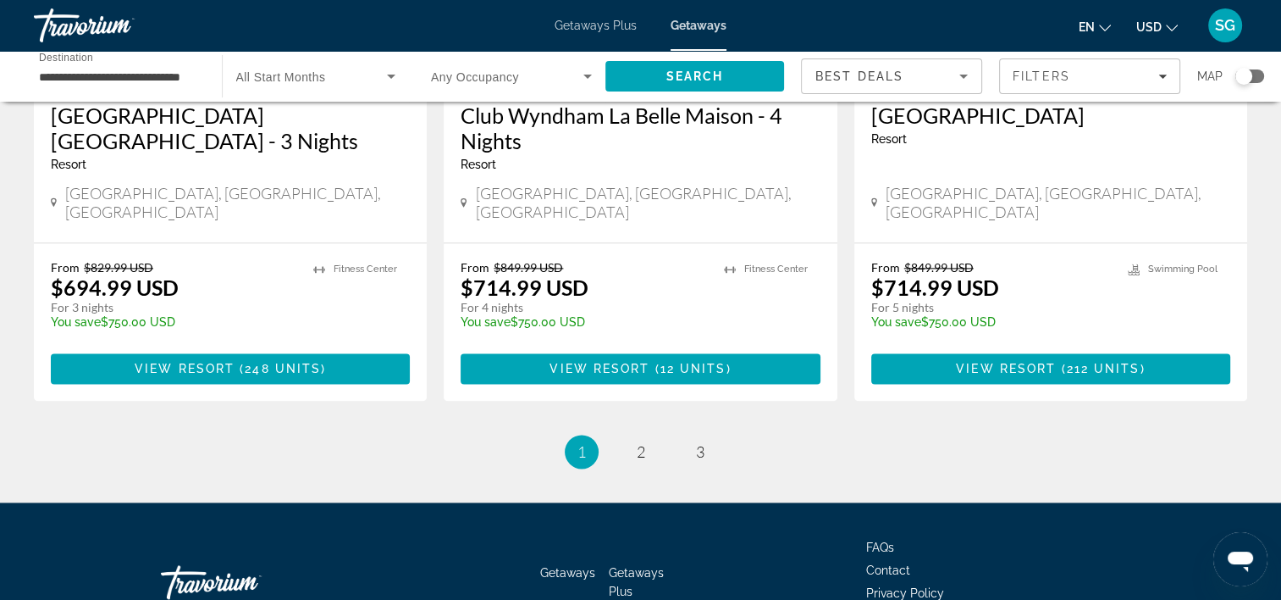
scroll to position [2202, 0]
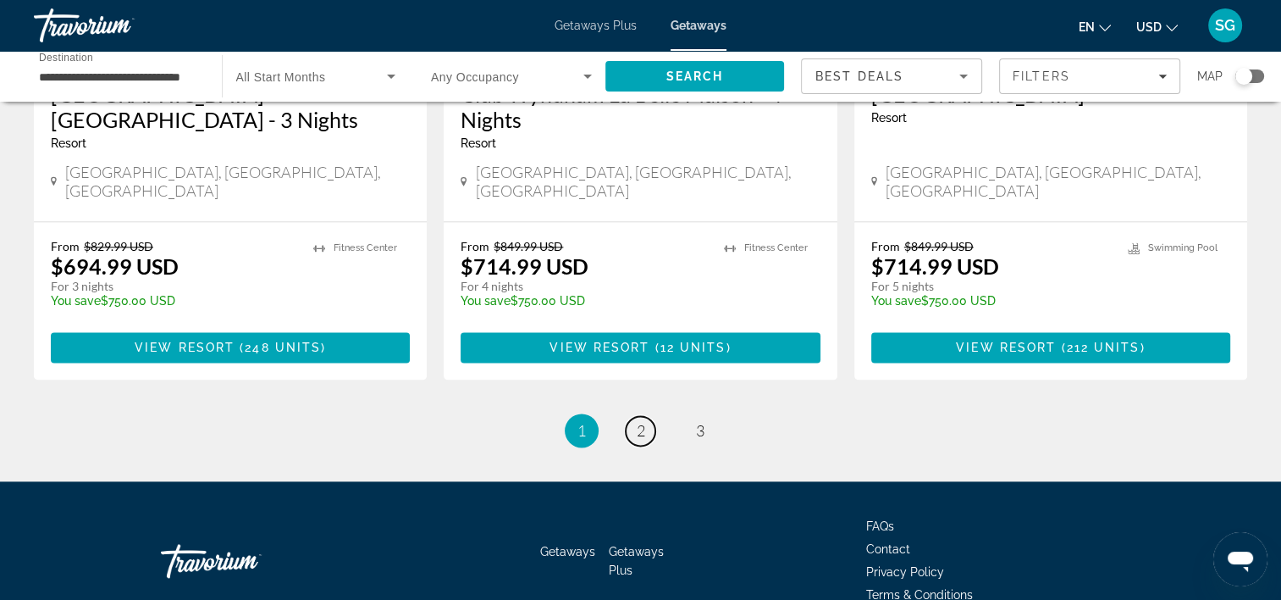
click at [644, 416] on link "page 2" at bounding box center [641, 431] width 30 height 30
